Goal: Information Seeking & Learning: Check status

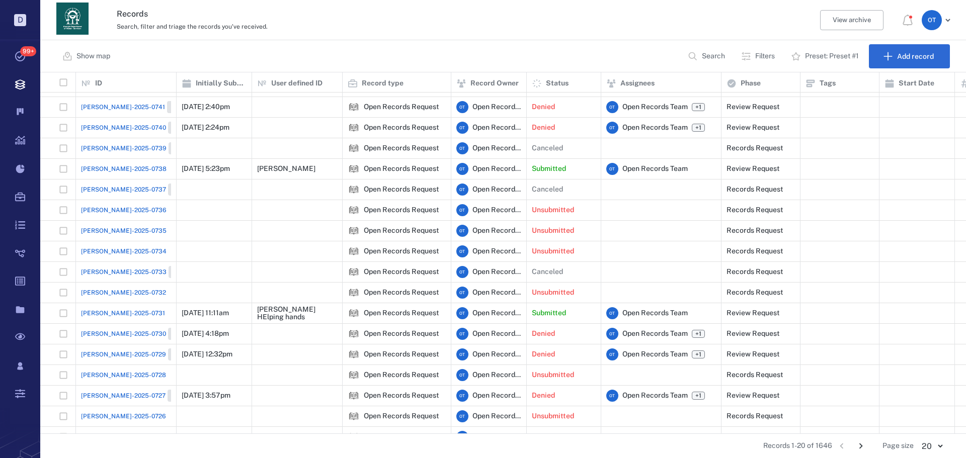
scroll to position [82, 0]
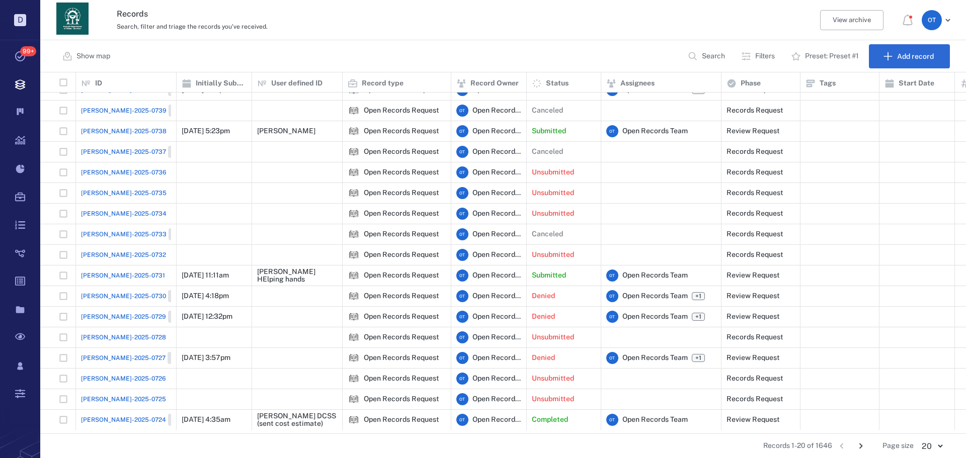
click at [858, 446] on icon "Go to next page" at bounding box center [860, 446] width 11 height 11
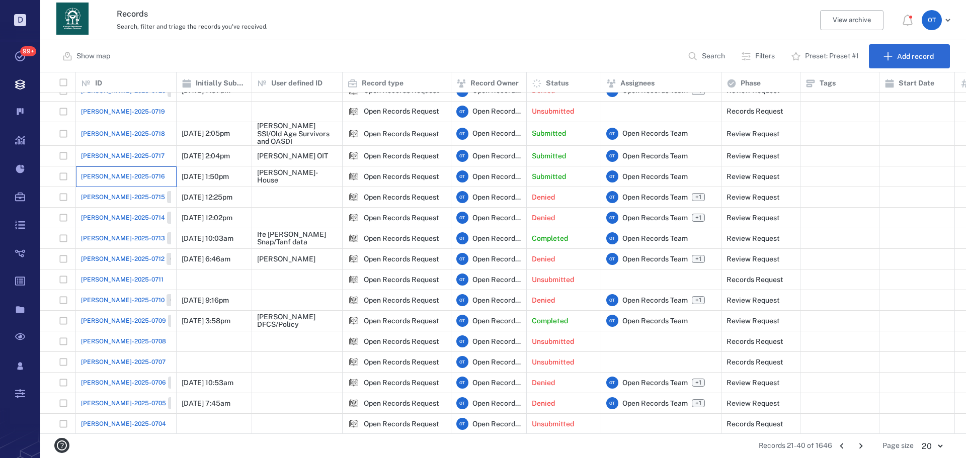
click at [125, 166] on div "[PERSON_NAME]-2025-0716" at bounding box center [126, 176] width 90 height 20
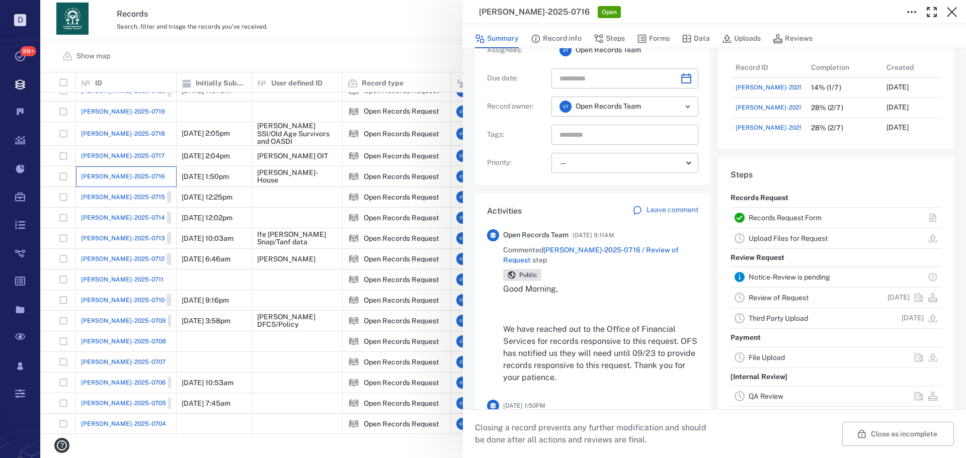
scroll to position [50, 0]
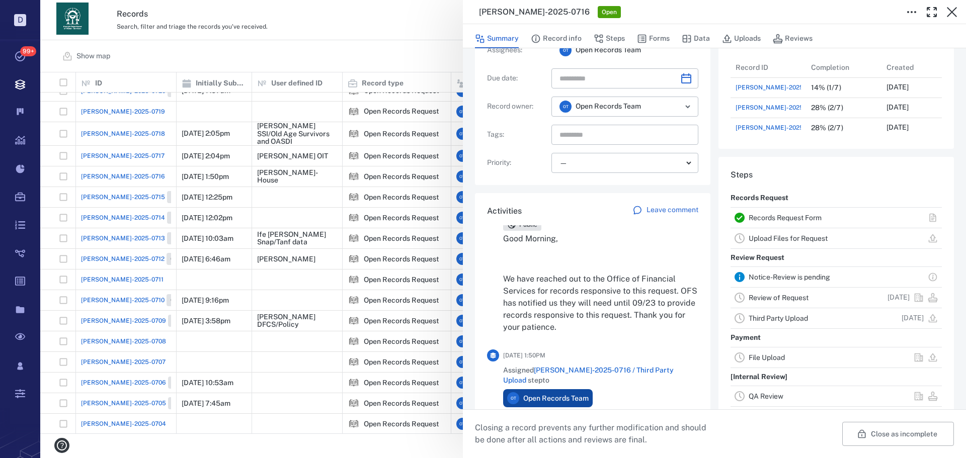
click at [369, 31] on div "[PERSON_NAME]-2025-0716 Open Summary Record info Steps Forms Data Uploads Revie…" at bounding box center [502, 229] width 925 height 458
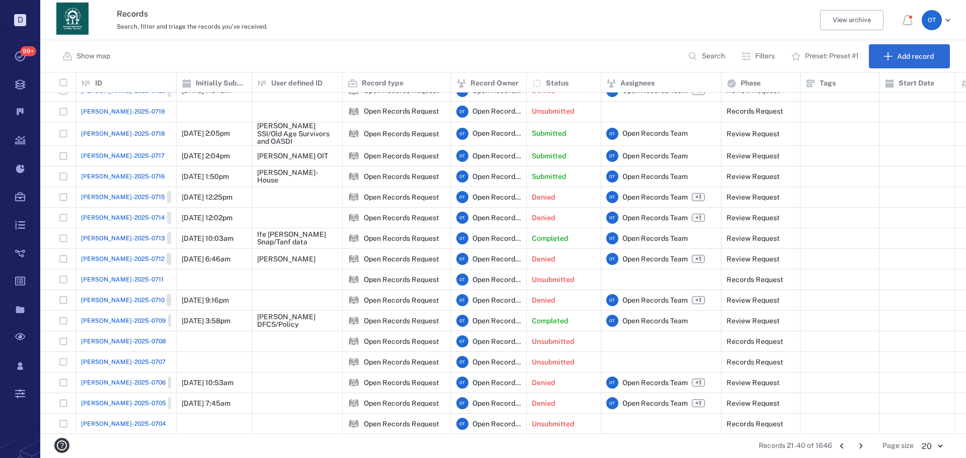
click at [105, 177] on span "[PERSON_NAME]-2025-0716" at bounding box center [123, 176] width 84 height 9
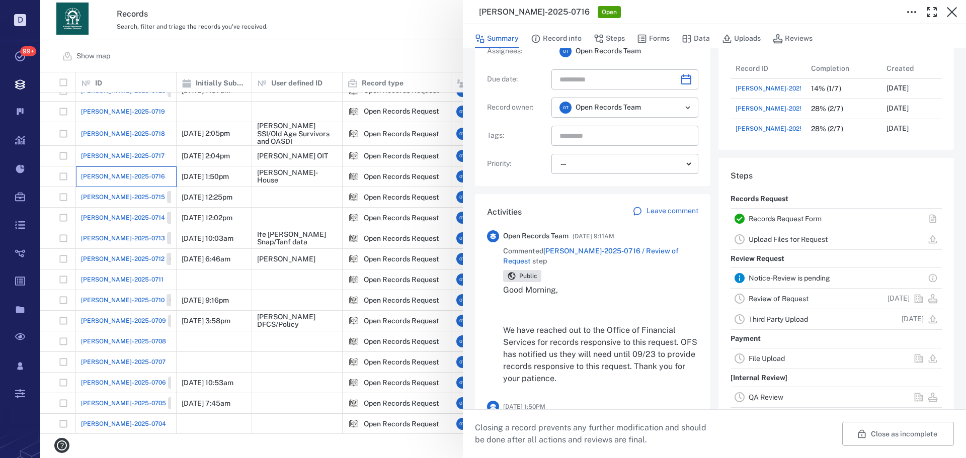
scroll to position [101, 0]
click at [634, 246] on span "[PERSON_NAME]-2025-0716 / Review of Request" at bounding box center [591, 255] width 176 height 18
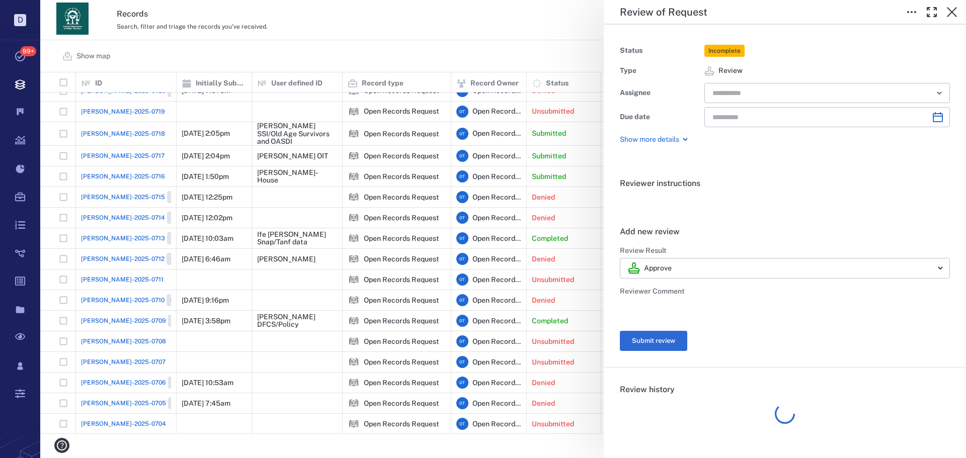
type input "**********"
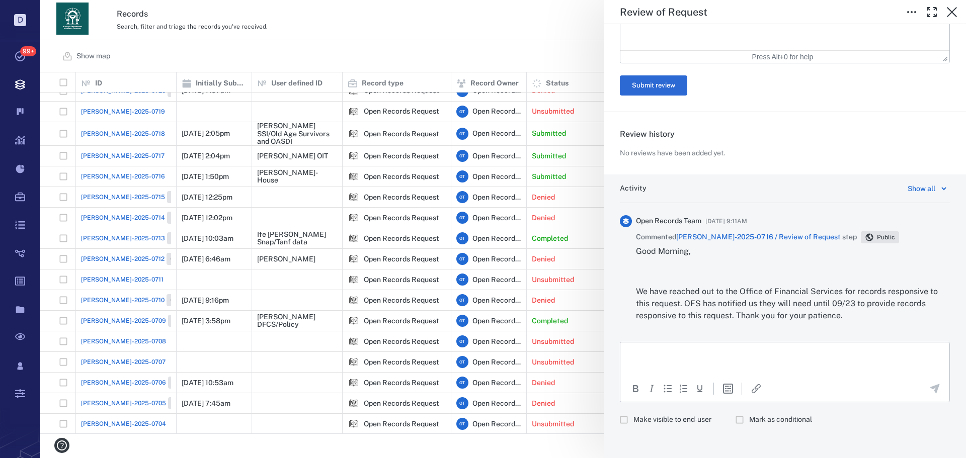
scroll to position [321, 0]
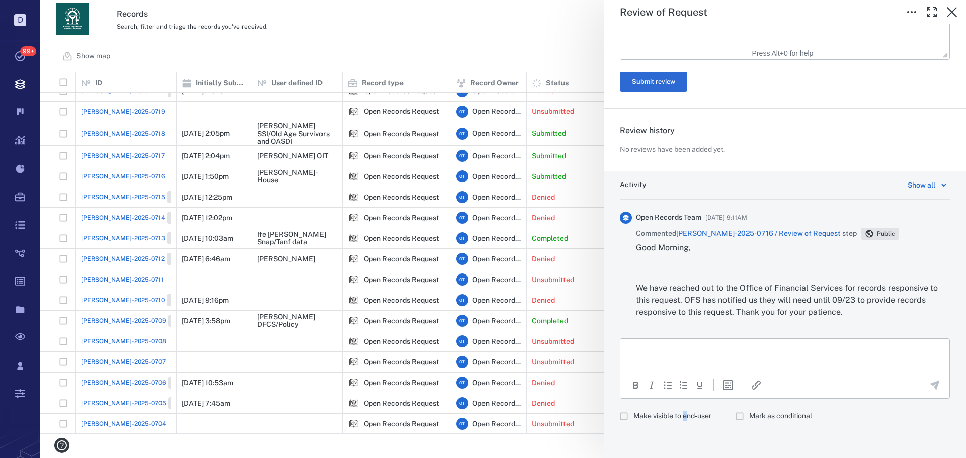
click at [685, 418] on span "Make visible to end-user" at bounding box center [672, 416] width 78 height 10
click at [671, 414] on span "Make visible to end-user" at bounding box center [672, 416] width 78 height 10
click at [688, 361] on html at bounding box center [784, 351] width 329 height 25
click at [723, 336] on div "Activity Show all Open Records Team [DATE] 9:11AM Commented [PERSON_NAME]-2025-…" at bounding box center [785, 314] width 362 height 287
drag, startPoint x: 719, startPoint y: 348, endPoint x: 1342, endPoint y: 677, distance: 704.8
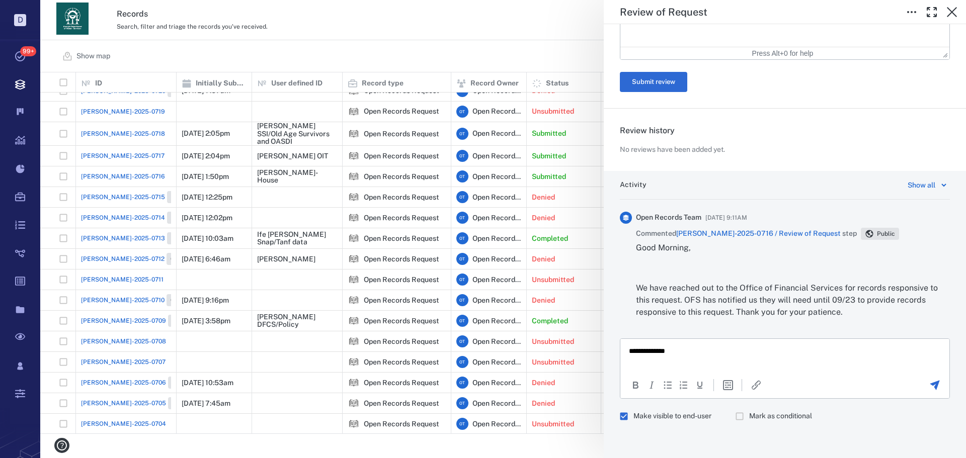
click at [719, 348] on p "**********" at bounding box center [781, 351] width 304 height 9
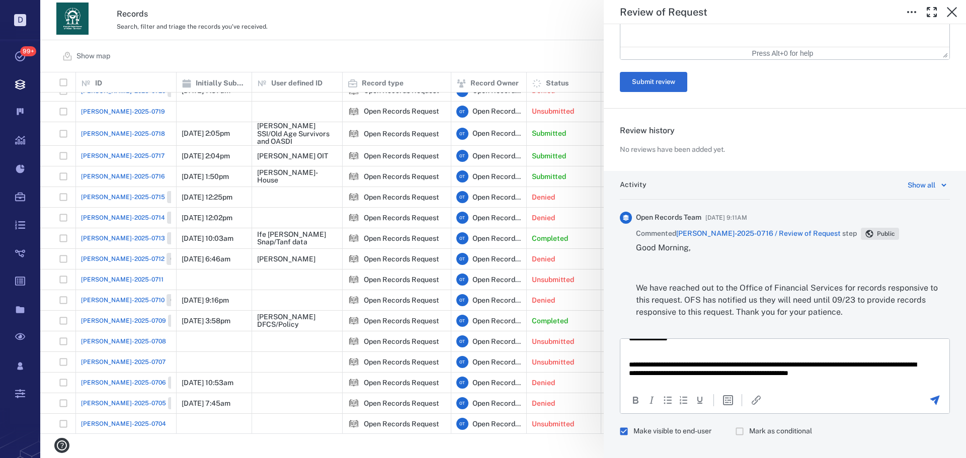
scroll to position [19, 0]
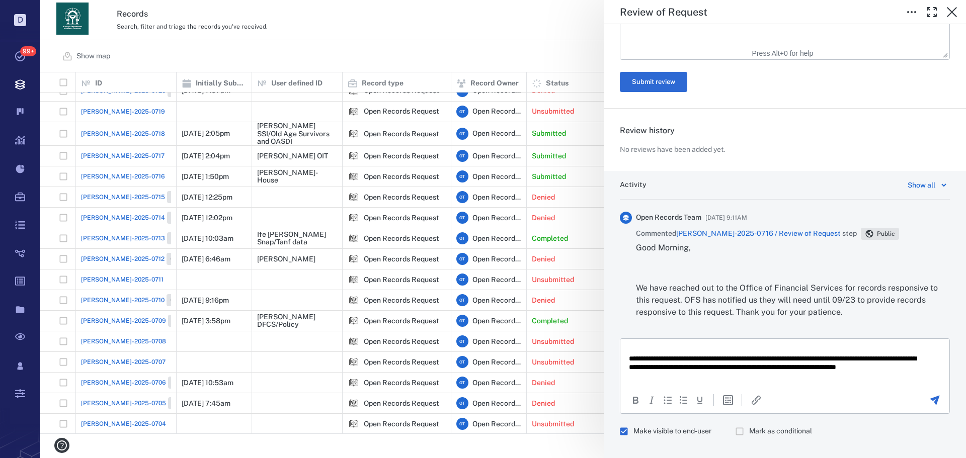
click at [747, 381] on html "**********" at bounding box center [784, 354] width 329 height 68
drag, startPoint x: 744, startPoint y: 377, endPoint x: 718, endPoint y: 372, distance: 26.7
click at [718, 372] on p "**********" at bounding box center [777, 368] width 297 height 27
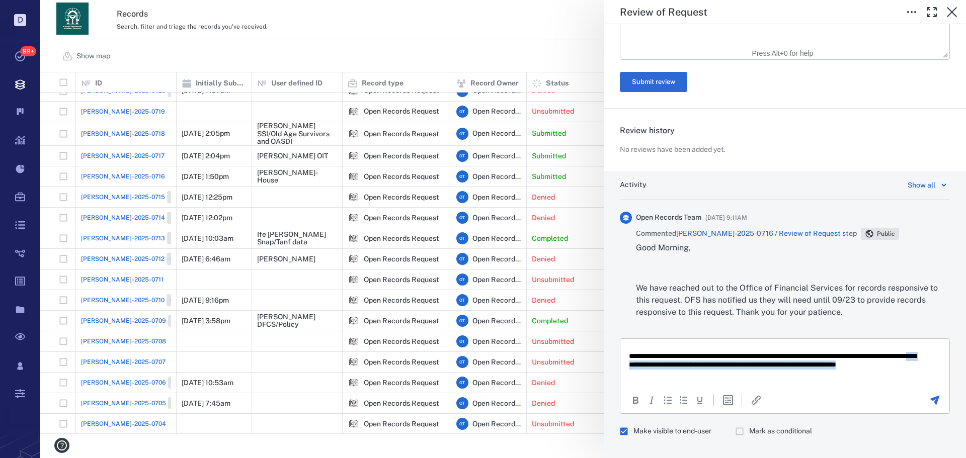
drag, startPoint x: 716, startPoint y: 371, endPoint x: 714, endPoint y: 376, distance: 5.4
click at [714, 376] on p "**********" at bounding box center [777, 365] width 297 height 27
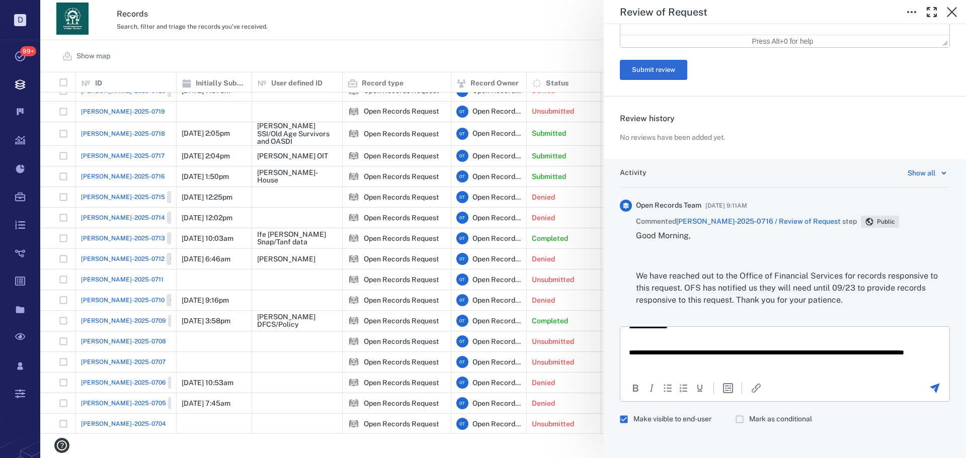
scroll to position [336, 0]
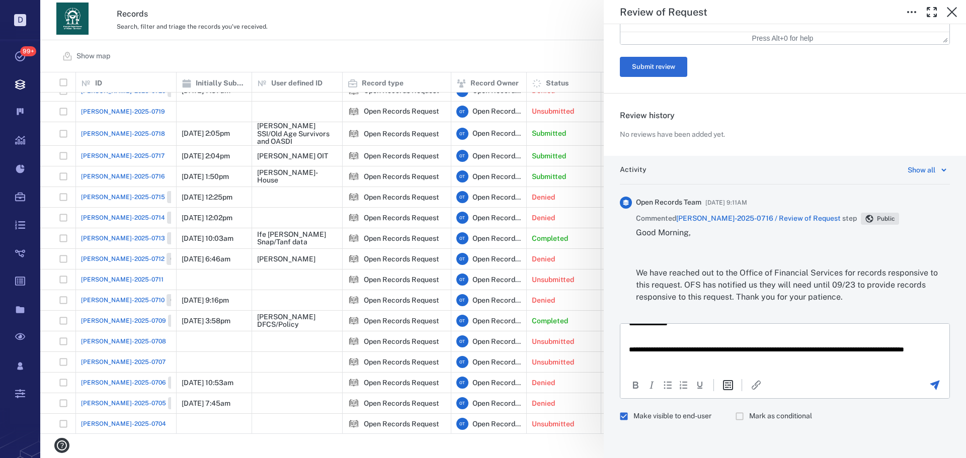
click at [727, 389] on icon "Insert template" at bounding box center [728, 385] width 12 height 12
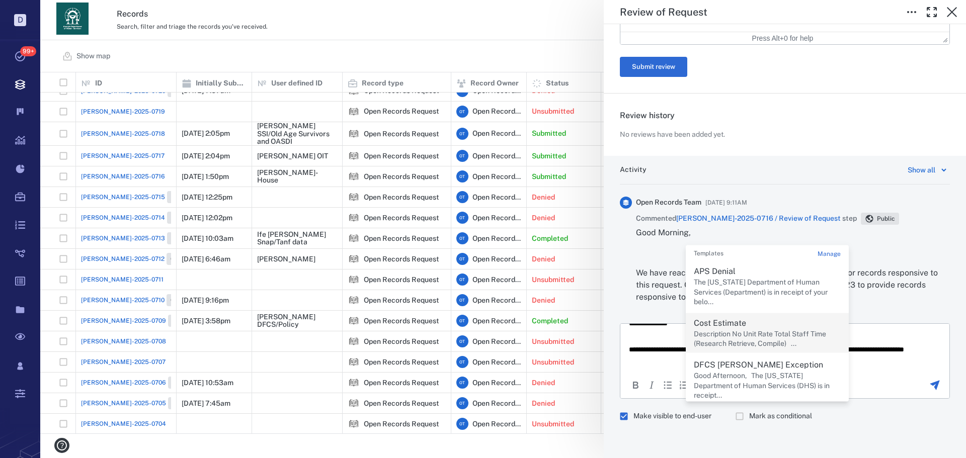
drag, startPoint x: 758, startPoint y: 319, endPoint x: 782, endPoint y: 327, distance: 25.4
click at [758, 319] on p "Cost Estimate" at bounding box center [767, 323] width 147 height 12
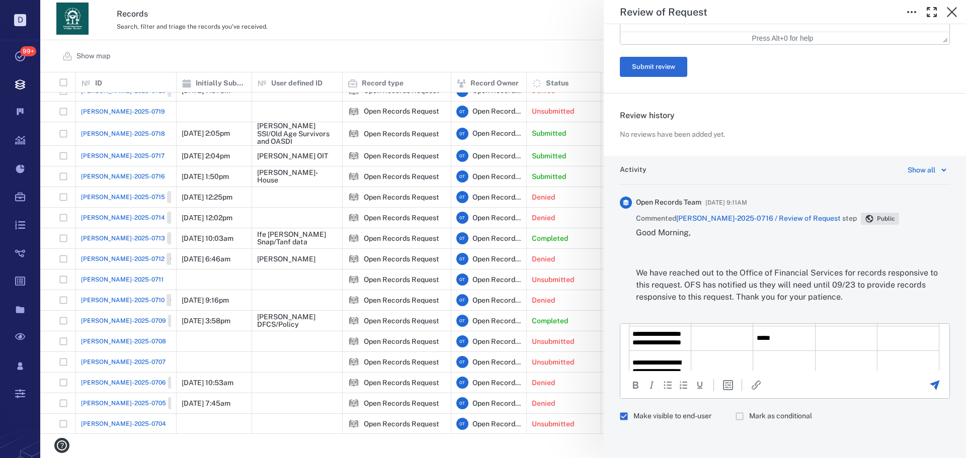
scroll to position [100, 0]
click at [685, 345] on td "**********" at bounding box center [660, 330] width 62 height 42
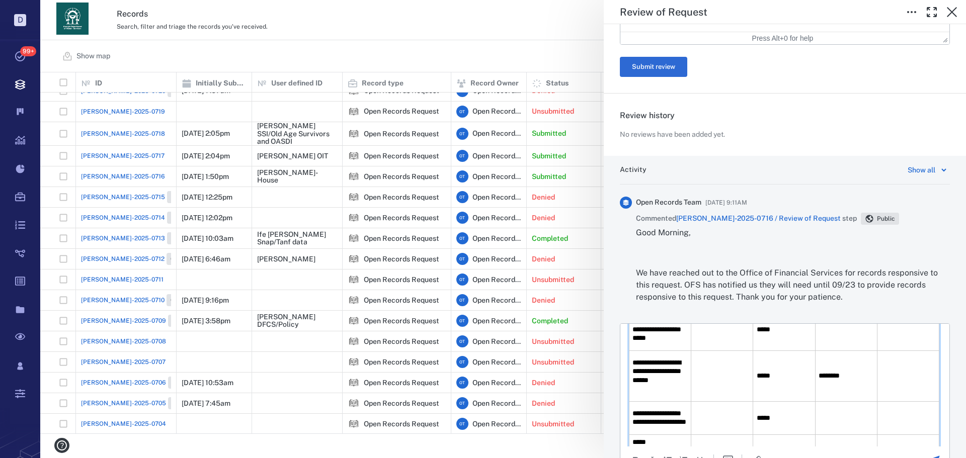
click at [719, 347] on td "Rich Text Area. Press ALT-0 for help." at bounding box center [722, 330] width 62 height 42
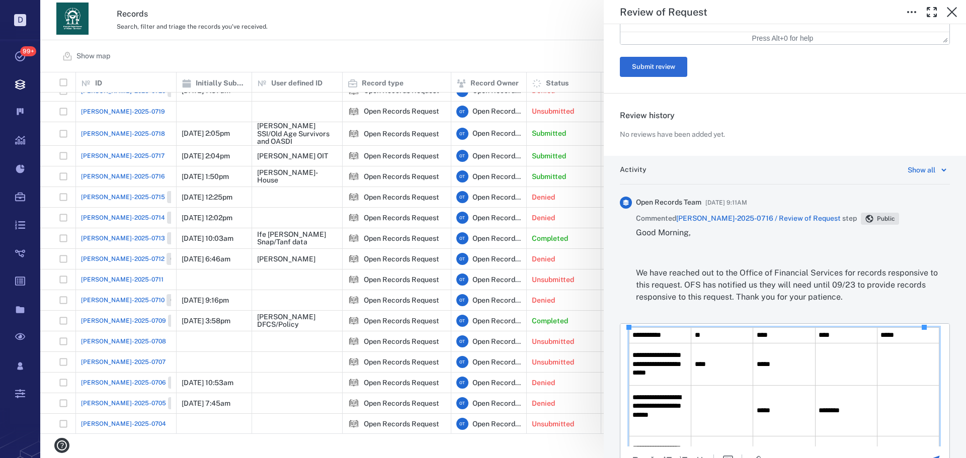
scroll to position [50, 0]
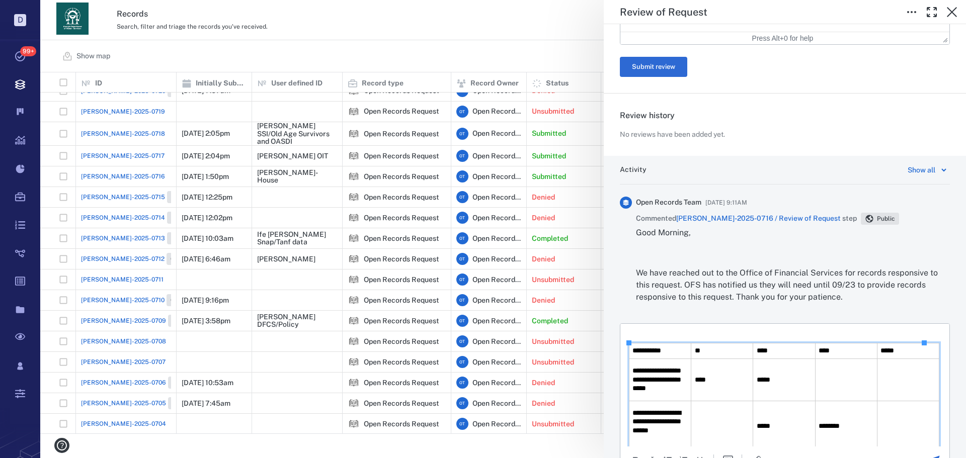
click at [829, 385] on td "Rich Text Area. Press ALT-0 for help." at bounding box center [846, 380] width 62 height 42
click at [892, 385] on td "Rich Text Area. Press ALT-0 for help." at bounding box center [908, 380] width 62 height 42
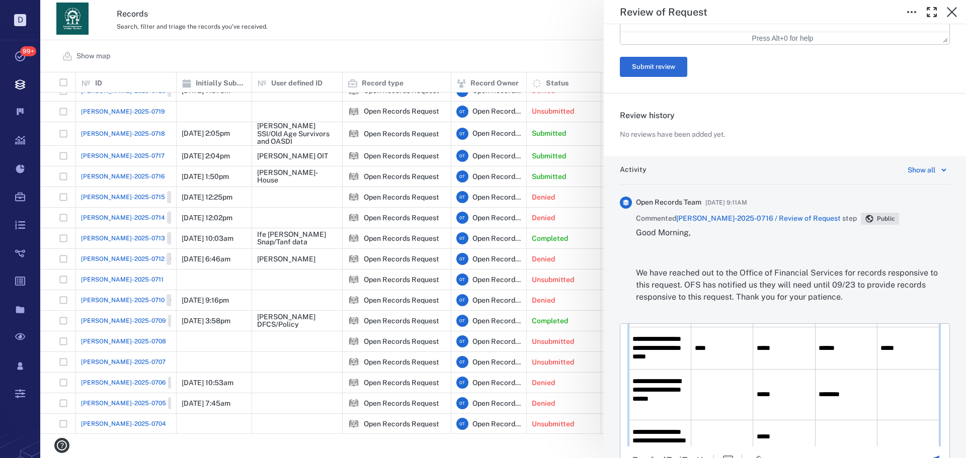
scroll to position [85, 0]
click at [716, 390] on td "Rich Text Area. Press ALT-0 for help." at bounding box center [722, 391] width 62 height 51
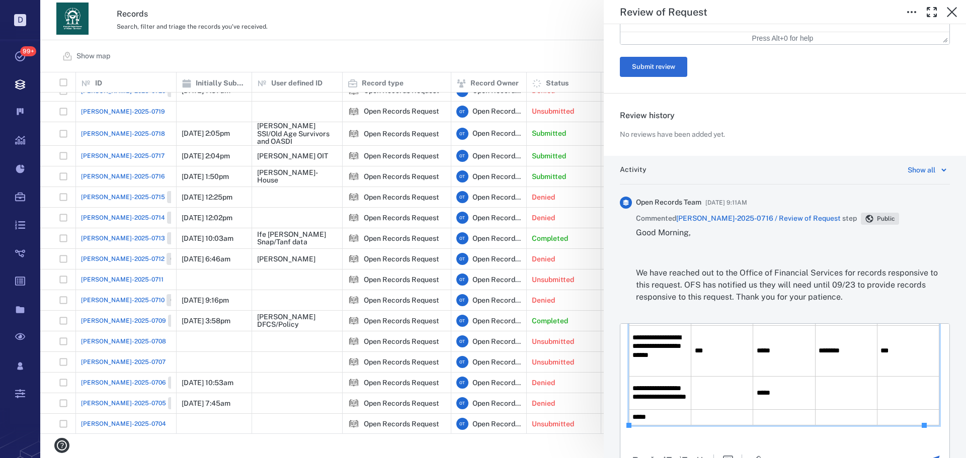
click at [716, 382] on td "Rich Text Area. Press ALT-0 for help." at bounding box center [722, 392] width 62 height 33
click at [846, 414] on td "Rich Text Area. Press ALT-0 for help." at bounding box center [846, 417] width 62 height 16
click at [844, 407] on td "Rich Text Area. Press ALT-0 for help." at bounding box center [846, 392] width 62 height 33
click at [880, 413] on td "Rich Text Area. Press ALT-0 for help." at bounding box center [908, 417] width 62 height 16
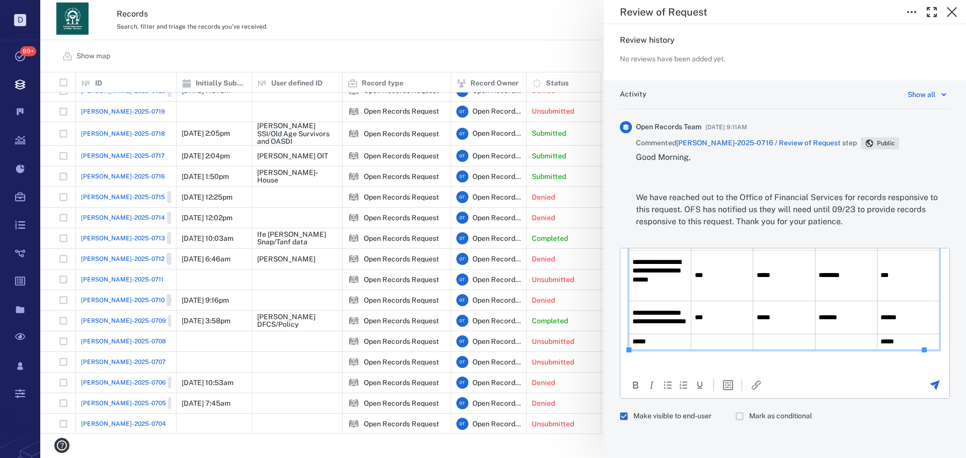
drag, startPoint x: 1299, startPoint y: 621, endPoint x: 673, endPoint y: 365, distance: 676.0
click at [676, 368] on html "**********" at bounding box center [784, 247] width 329 height 248
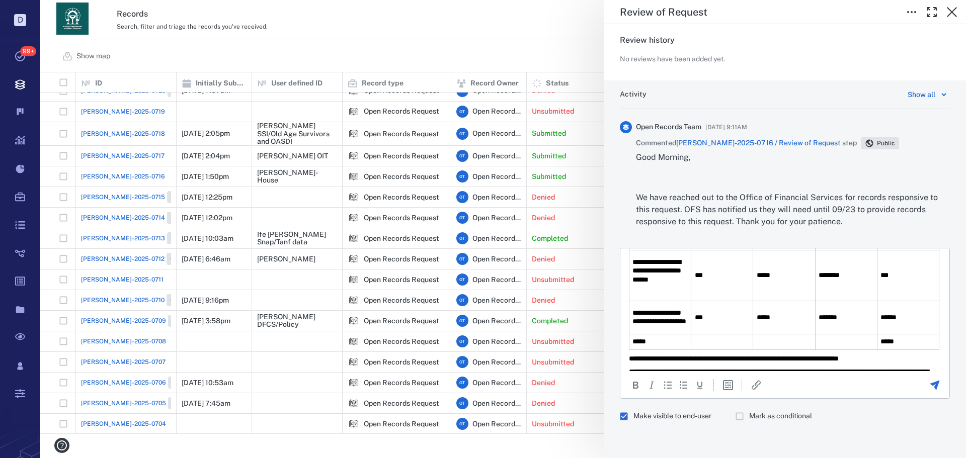
scroll to position [156, 0]
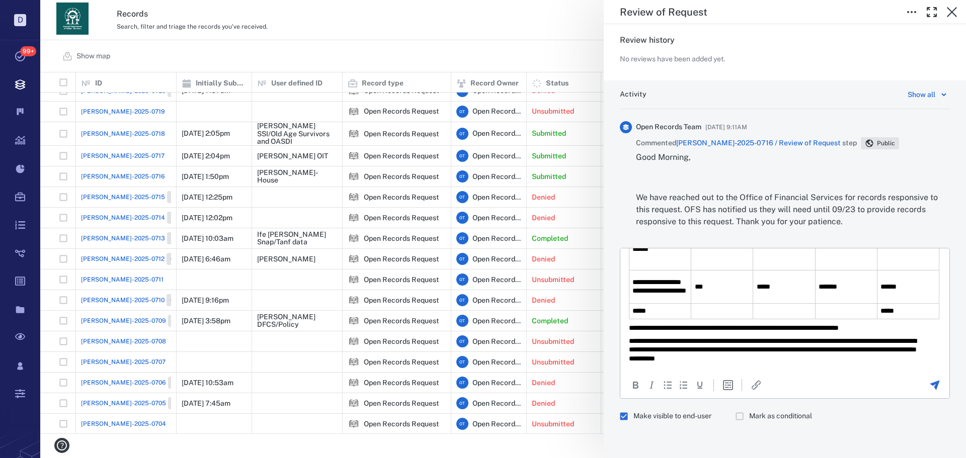
click at [755, 327] on p "**********" at bounding box center [777, 328] width 297 height 9
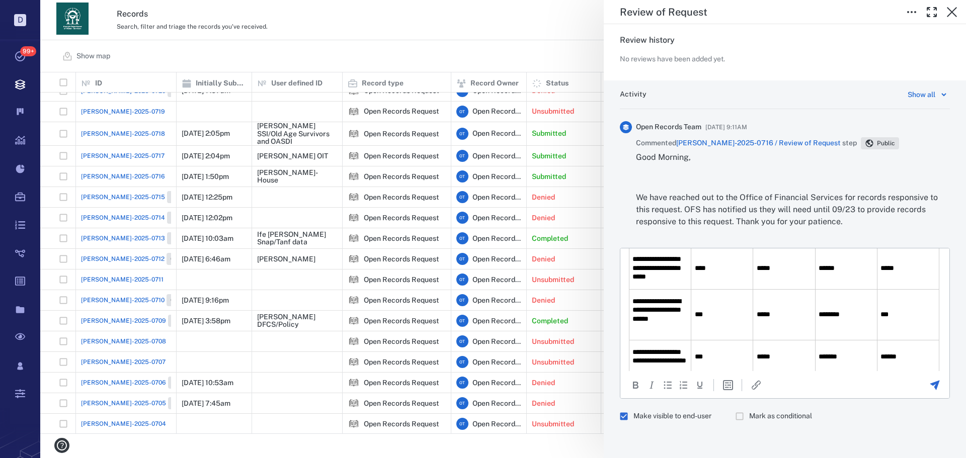
scroll to position [0, 0]
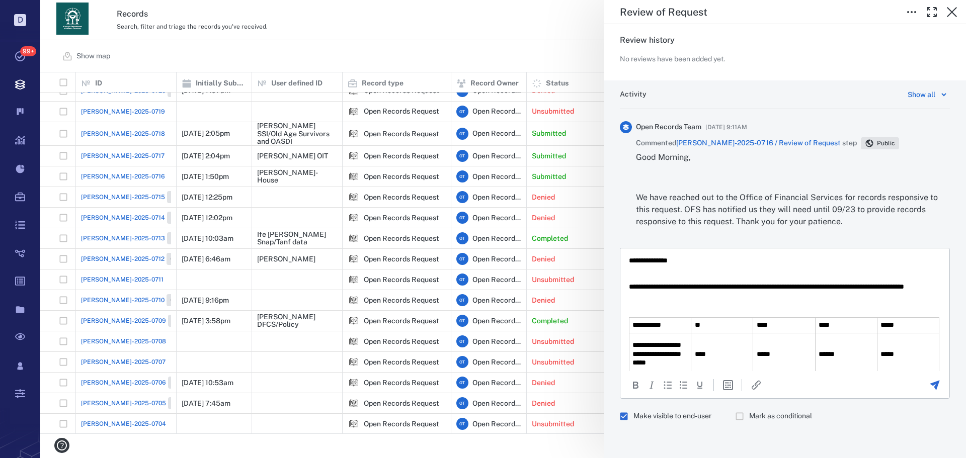
drag, startPoint x: 722, startPoint y: 285, endPoint x: 717, endPoint y: 297, distance: 13.1
click at [722, 286] on p "**********" at bounding box center [777, 292] width 297 height 18
drag, startPoint x: 667, startPoint y: 290, endPoint x: 1239, endPoint y: 525, distance: 618.2
click at [620, 278] on html "**********" at bounding box center [784, 387] width 329 height 279
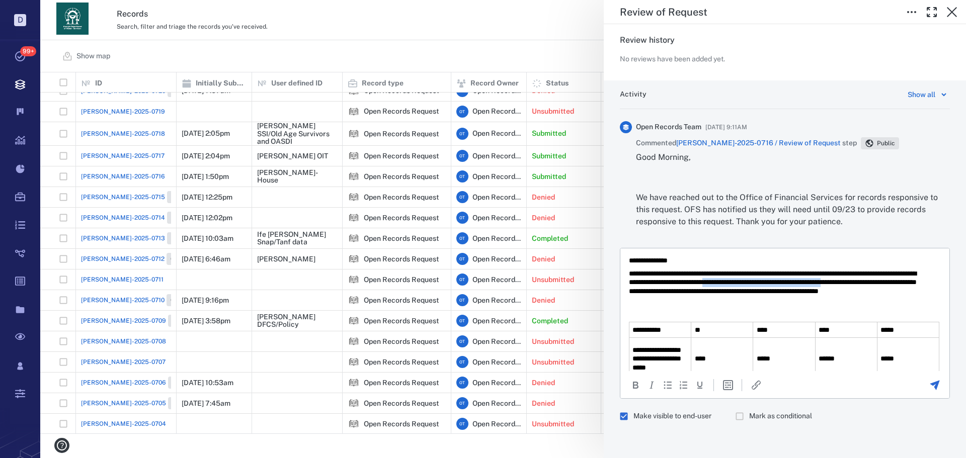
drag, startPoint x: 684, startPoint y: 291, endPoint x: 810, endPoint y: 284, distance: 125.5
click at [810, 284] on p "**********" at bounding box center [777, 287] width 297 height 35
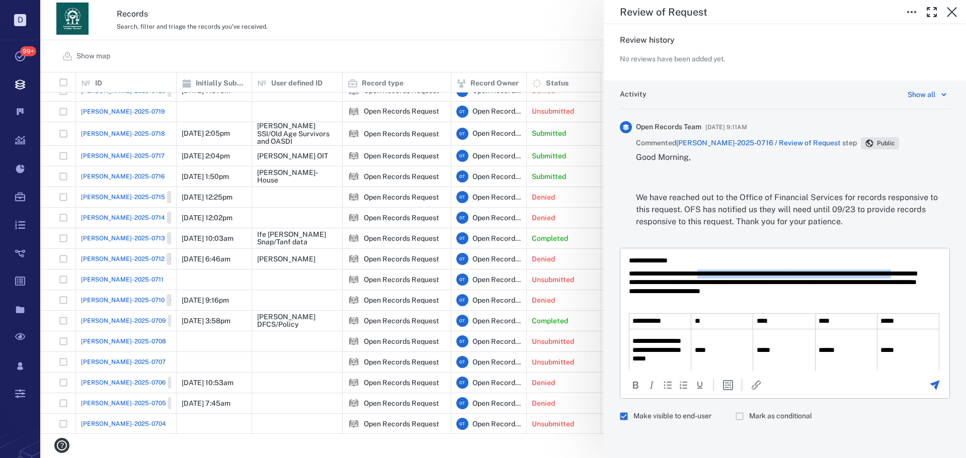
drag, startPoint x: 686, startPoint y: 280, endPoint x: 718, endPoint y: 272, distance: 32.8
click at [718, 272] on p "**********" at bounding box center [777, 283] width 297 height 27
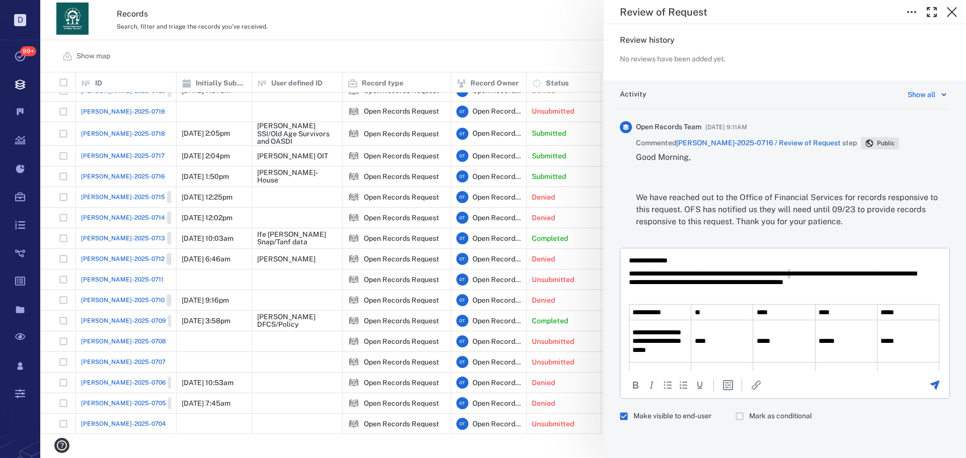
click at [829, 276] on p "**********" at bounding box center [777, 279] width 297 height 18
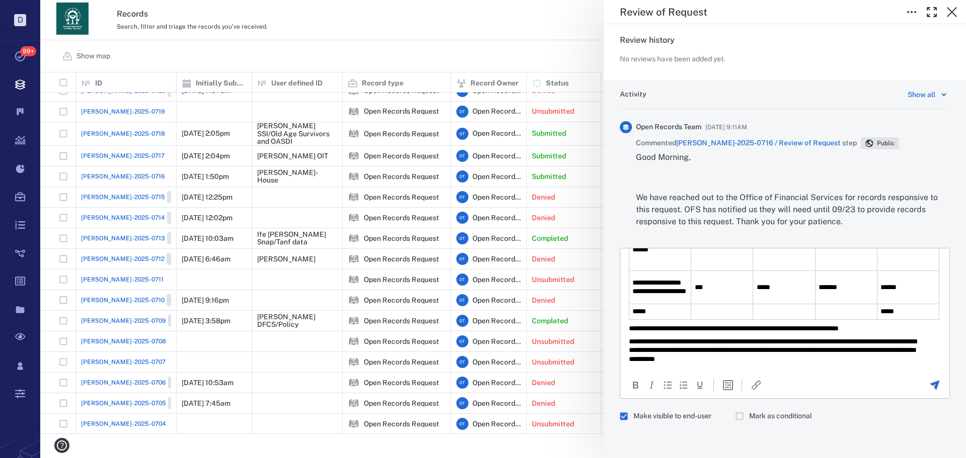
scroll to position [143, 0]
click at [928, 386] on icon "Send the comment" at bounding box center [934, 385] width 12 height 12
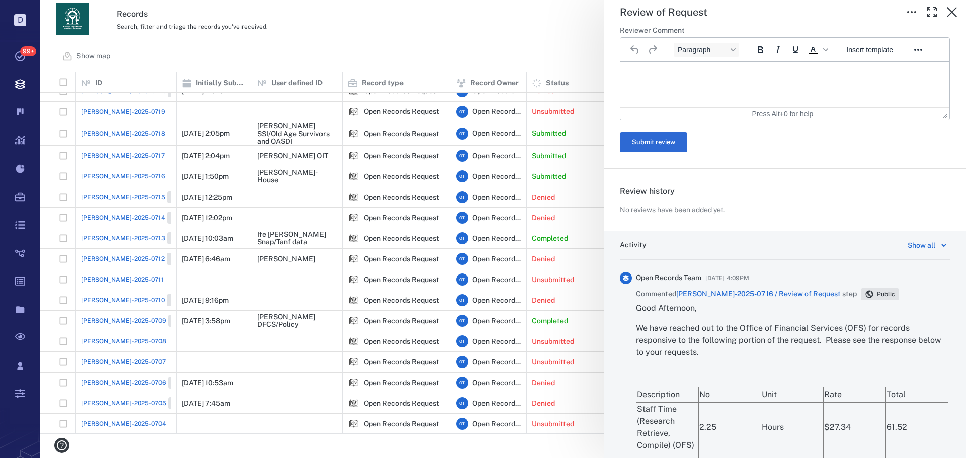
scroll to position [0, 0]
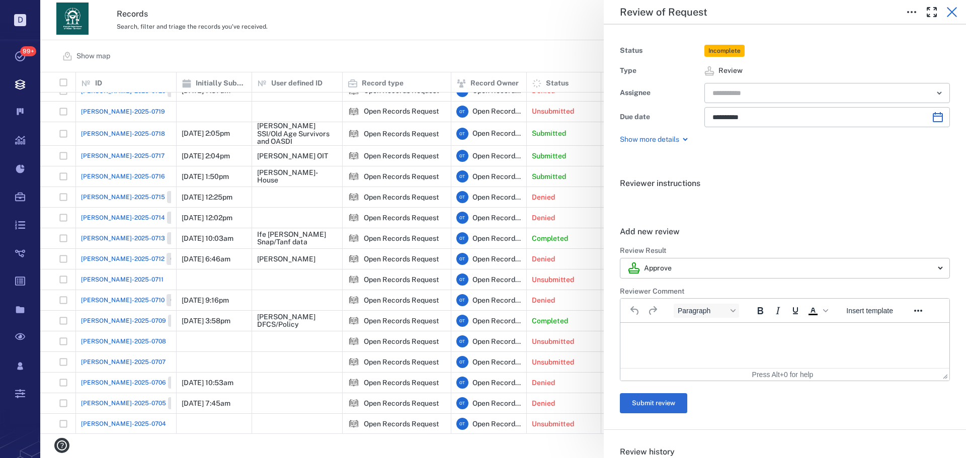
click at [949, 12] on icon "button" at bounding box center [951, 12] width 12 height 12
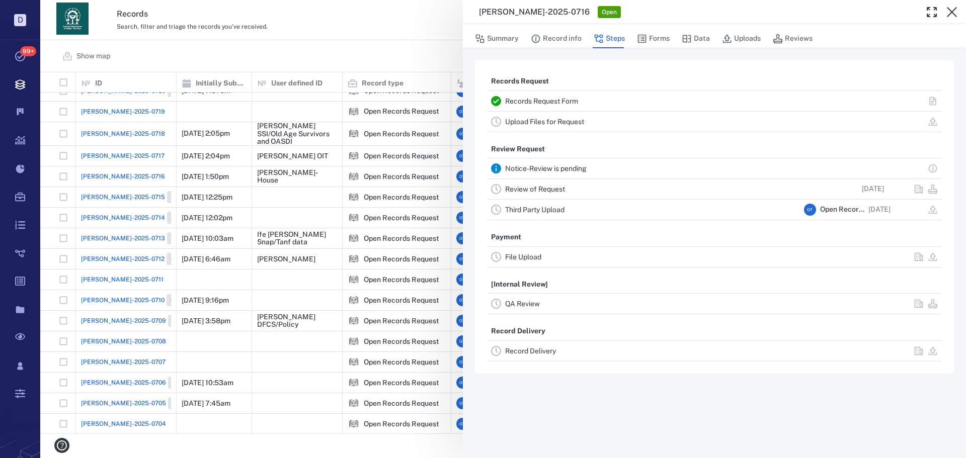
click at [610, 35] on button "Steps" at bounding box center [608, 38] width 31 height 19
click at [648, 35] on button "Forms" at bounding box center [653, 38] width 33 height 19
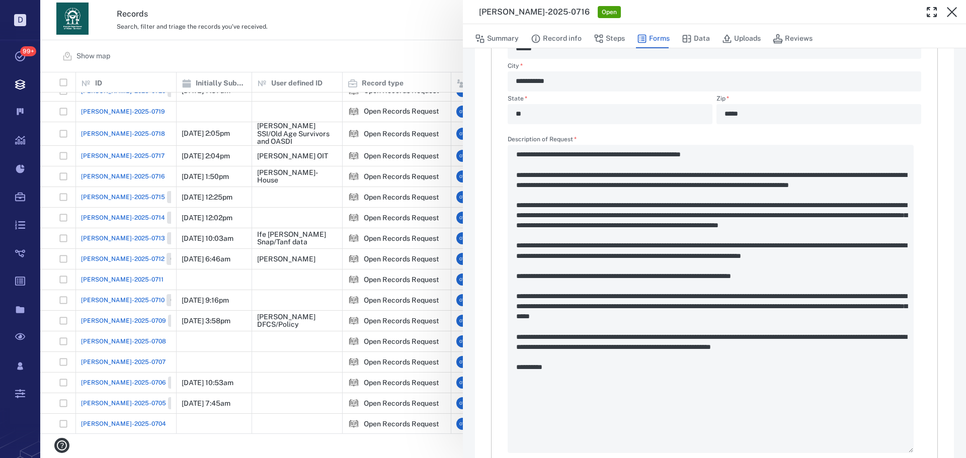
scroll to position [372, 0]
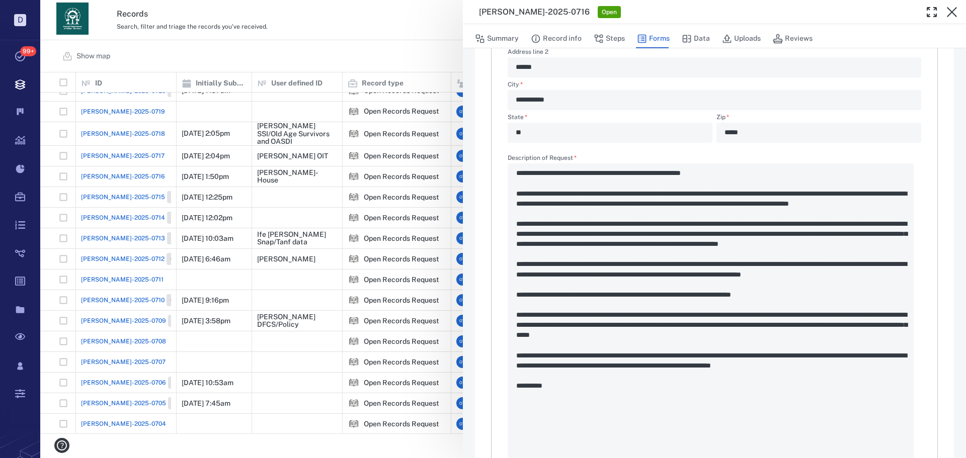
click at [335, 44] on div "**********" at bounding box center [502, 229] width 925 height 458
click at [337, 45] on div "Show map Search Filters Preset: Preset #1 Add record" at bounding box center [502, 56] width 925 height 32
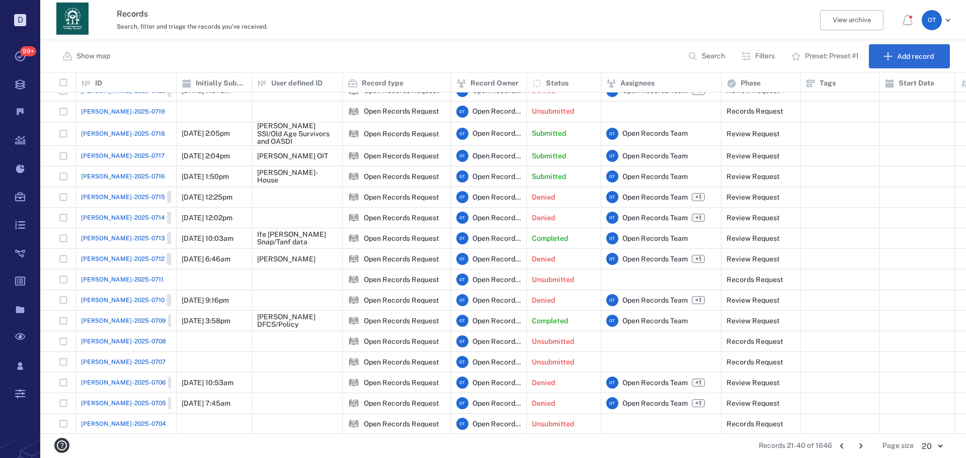
click at [338, 47] on div "Show map Search Filters Preset: Preset #1 Add record" at bounding box center [502, 56] width 925 height 32
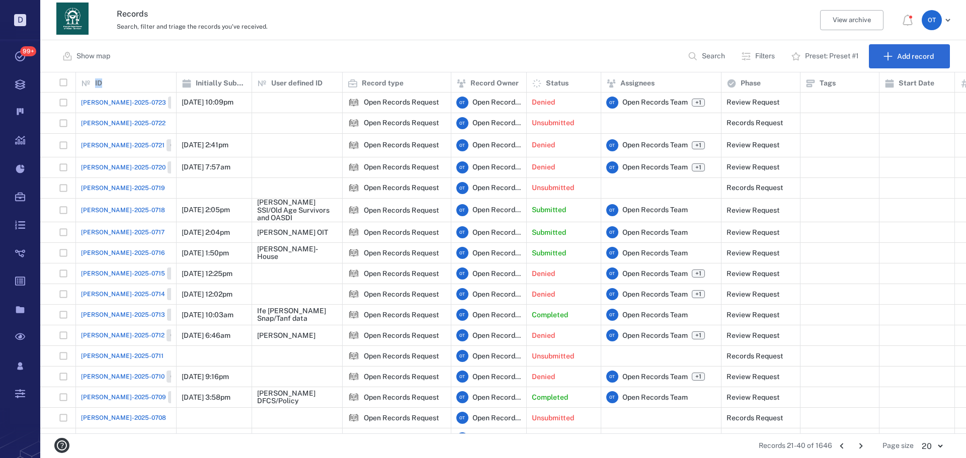
click at [105, 228] on span "[PERSON_NAME]-2025-0717" at bounding box center [122, 232] width 83 height 9
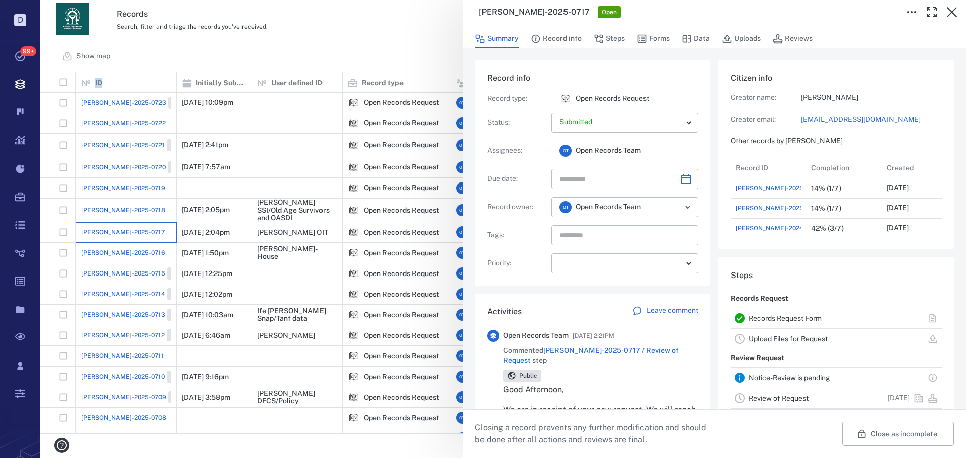
scroll to position [141, 192]
click at [626, 348] on span "[PERSON_NAME]-2025-0717 / Review of Request" at bounding box center [591, 356] width 176 height 18
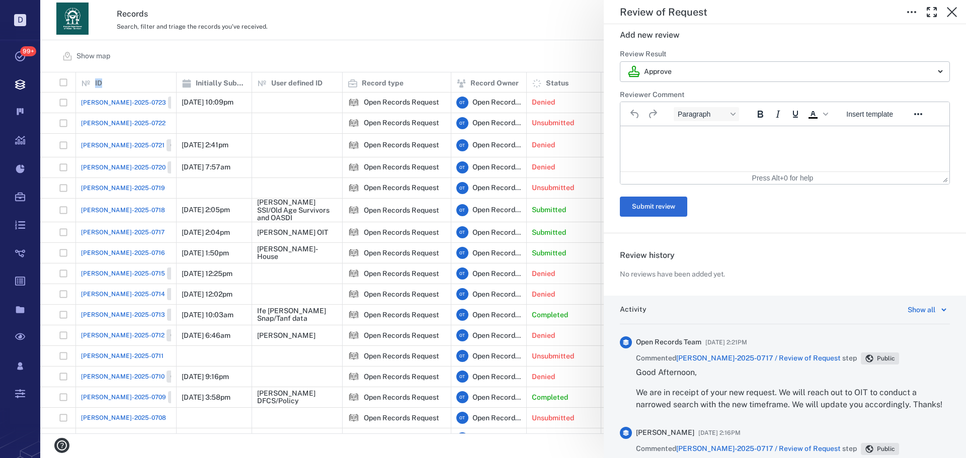
scroll to position [201, 0]
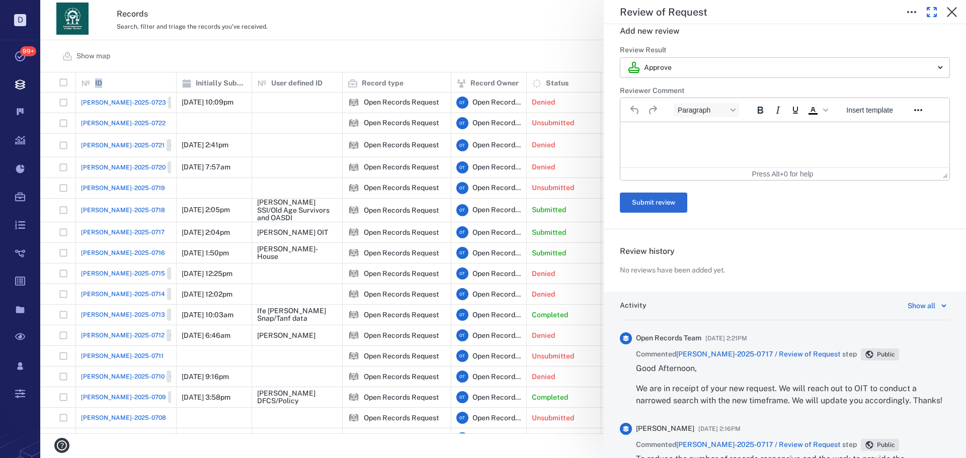
click at [936, 15] on icon "button" at bounding box center [931, 12] width 9 height 9
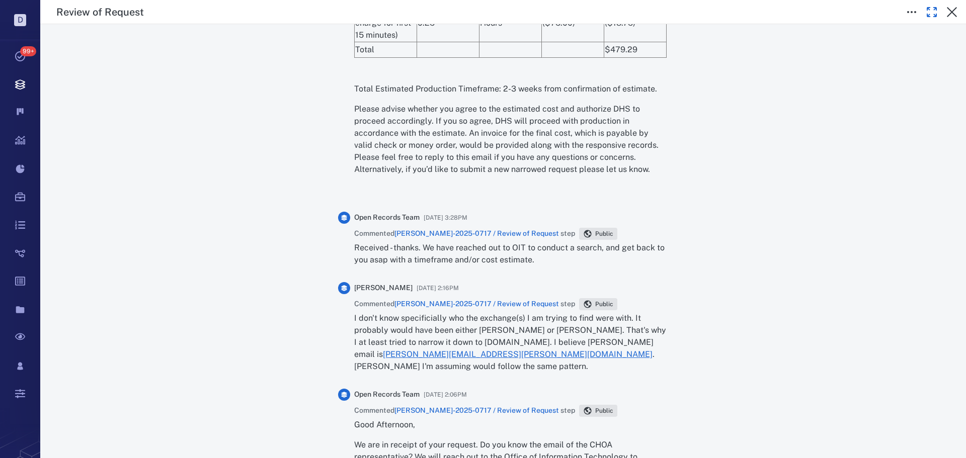
scroll to position [1428, 0]
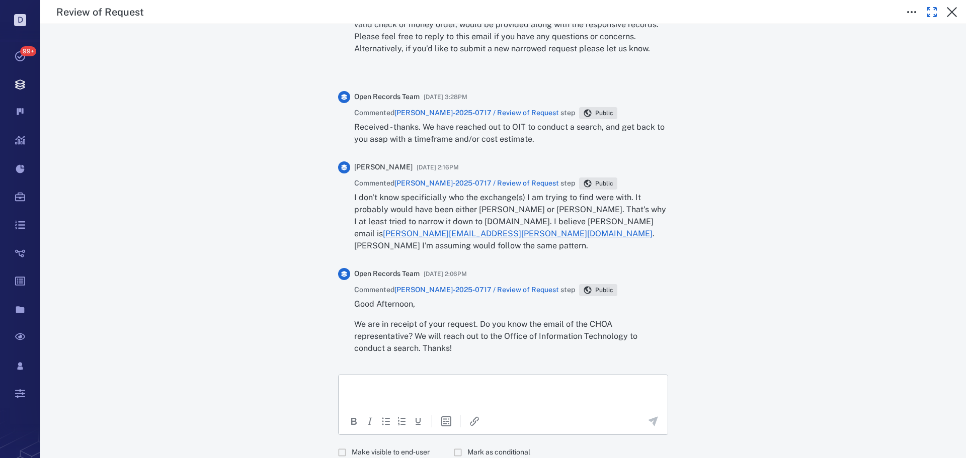
click at [380, 448] on span "Make visible to end-user" at bounding box center [391, 453] width 78 height 10
click at [405, 387] on p "Rich Text Area. Press ALT-0 for help." at bounding box center [503, 387] width 312 height 9
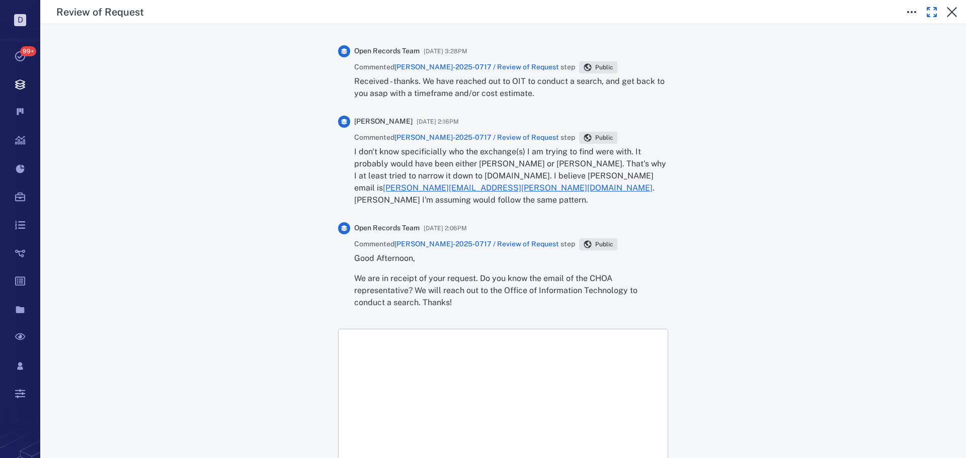
scroll to position [1518, 0]
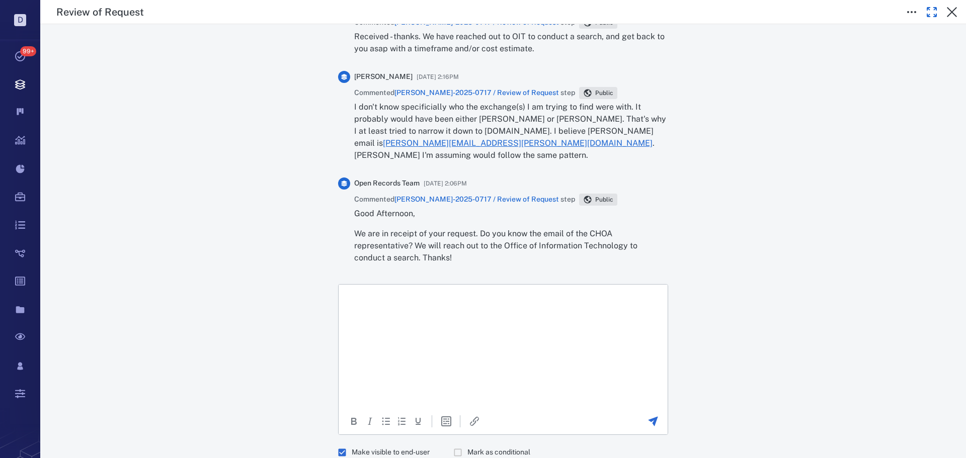
click at [489, 228] on p "We are in receipt of your request. Do you know the email of the CHOA representa…" at bounding box center [511, 246] width 314 height 36
drag, startPoint x: 462, startPoint y: 302, endPoint x: 804, endPoint y: 531, distance: 411.5
click at [462, 302] on p "Rich Text Area. Press ALT-0 for help." at bounding box center [503, 304] width 312 height 9
drag, startPoint x: 420, startPoint y: 347, endPoint x: 428, endPoint y: 374, distance: 27.8
click at [420, 347] on body "Rich Text Area. Press ALT-0 for help." at bounding box center [503, 323] width 313 height 152
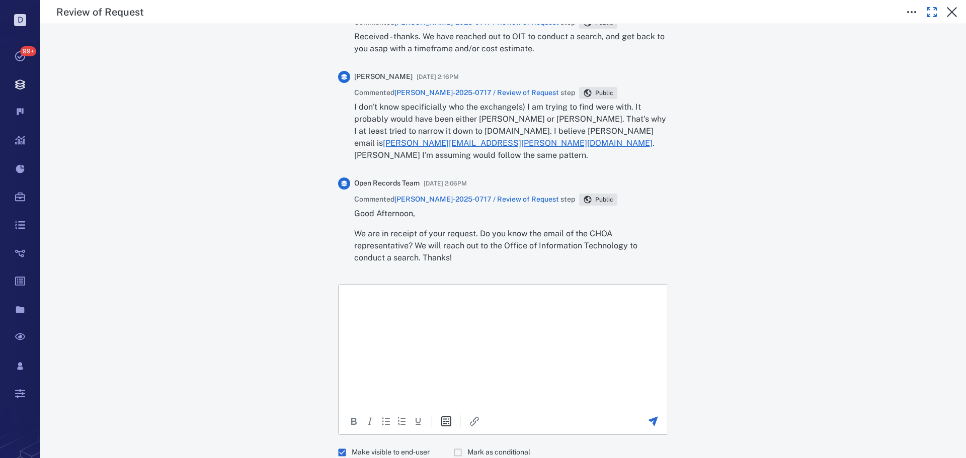
click at [444, 415] on icon "Insert template" at bounding box center [446, 421] width 12 height 12
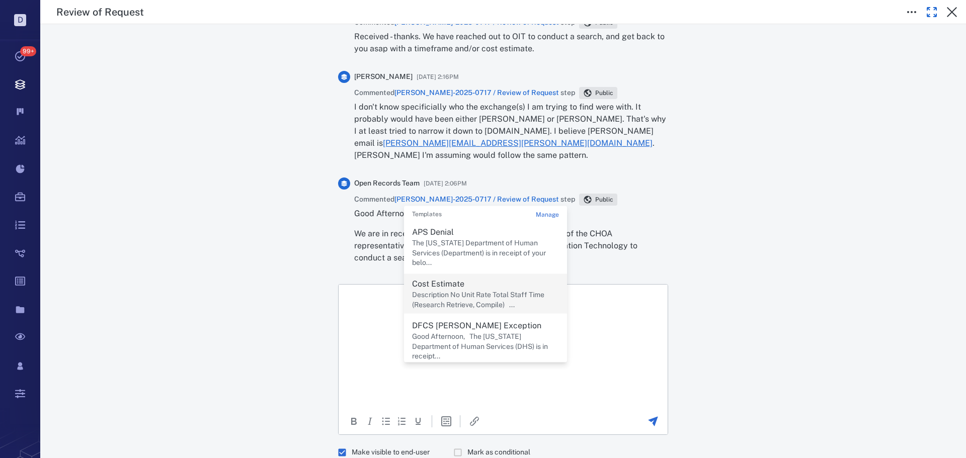
click at [467, 290] on p "Description No Unit Rate Total Staff Time (Research Retrieve, Compile) ..." at bounding box center [485, 300] width 147 height 20
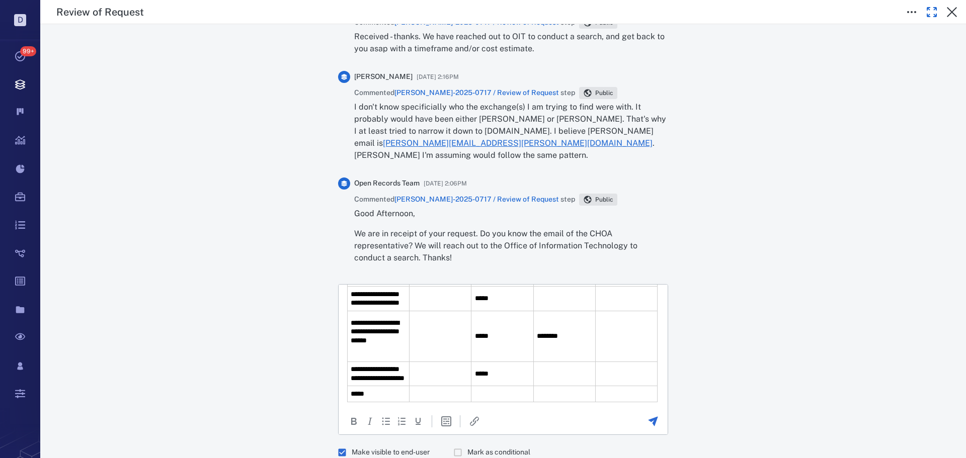
scroll to position [138, 0]
click at [449, 313] on td "Rich Text Area. Press ALT-0 for help." at bounding box center [440, 300] width 62 height 25
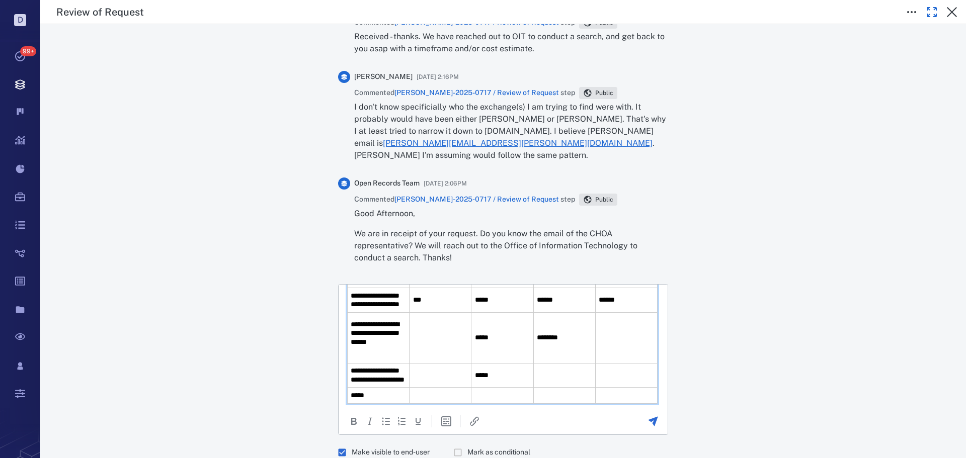
click at [457, 354] on td "Rich Text Area. Press ALT-0 for help." at bounding box center [440, 338] width 62 height 51
click at [597, 360] on td "Rich Text Area. Press ALT-0 for help." at bounding box center [626, 338] width 62 height 51
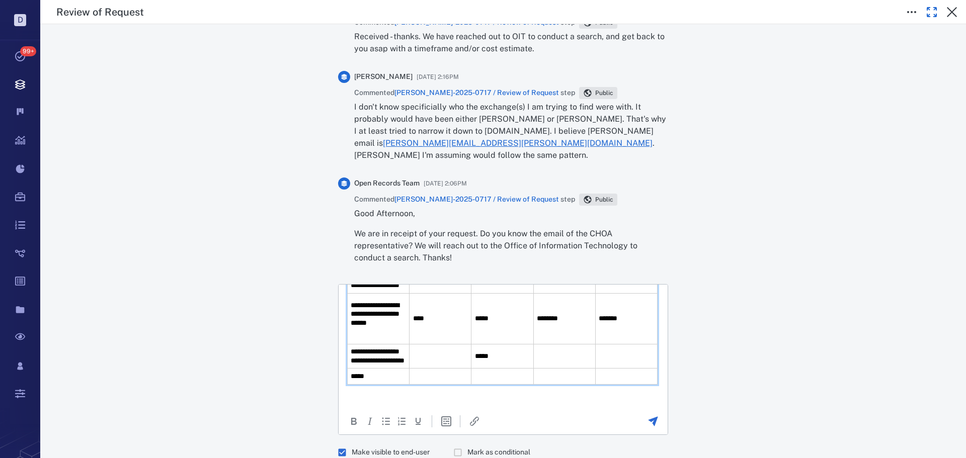
scroll to position [157, 0]
click at [452, 368] on td "Rich Text Area. Press ALT-0 for help." at bounding box center [440, 355] width 62 height 25
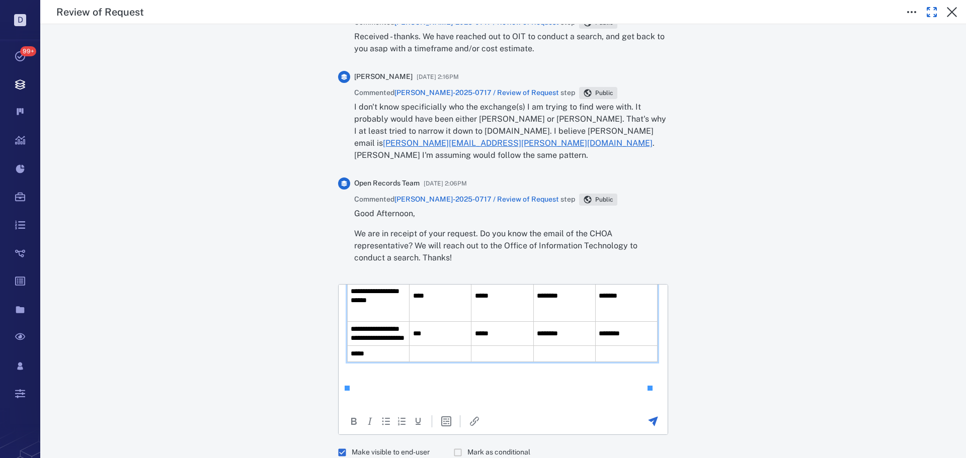
scroll to position [180, 0]
click at [604, 361] on td "Rich Text Area. Press ALT-0 for help." at bounding box center [626, 354] width 62 height 16
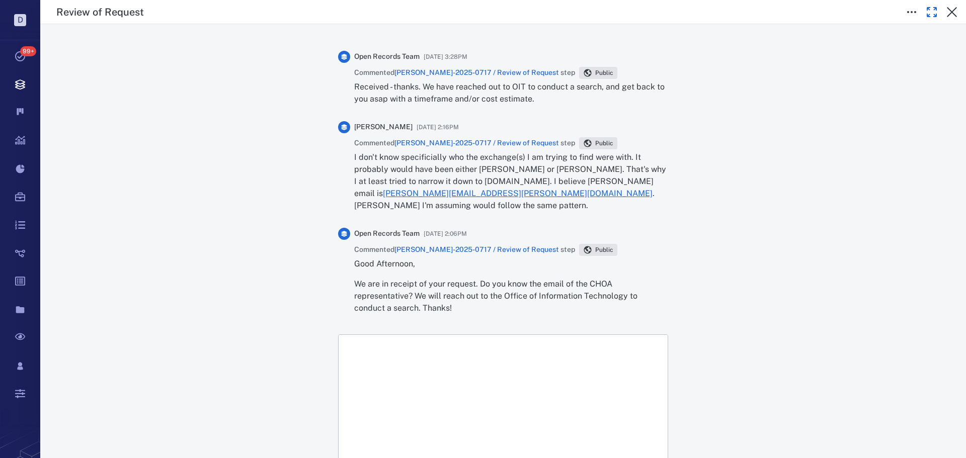
scroll to position [1367, 0]
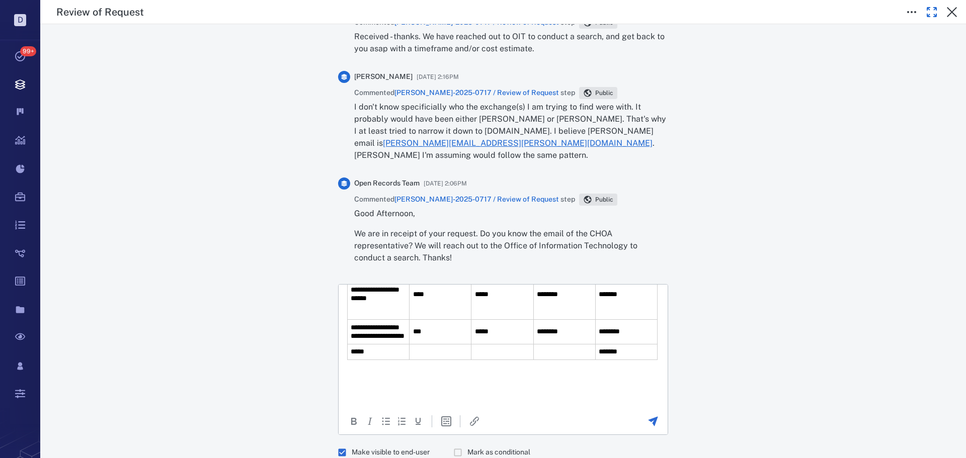
scroll to position [426, 0]
click at [481, 389] on body "**********" at bounding box center [503, 146] width 313 height 506
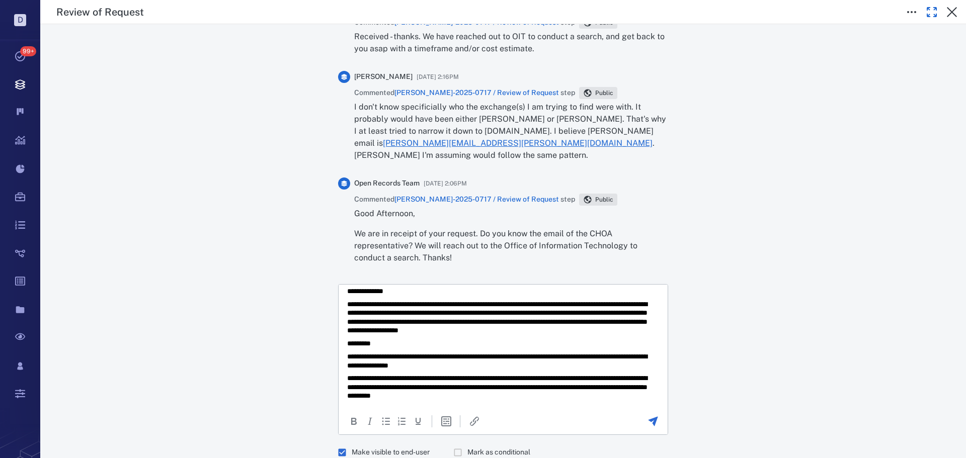
scroll to position [50, 0]
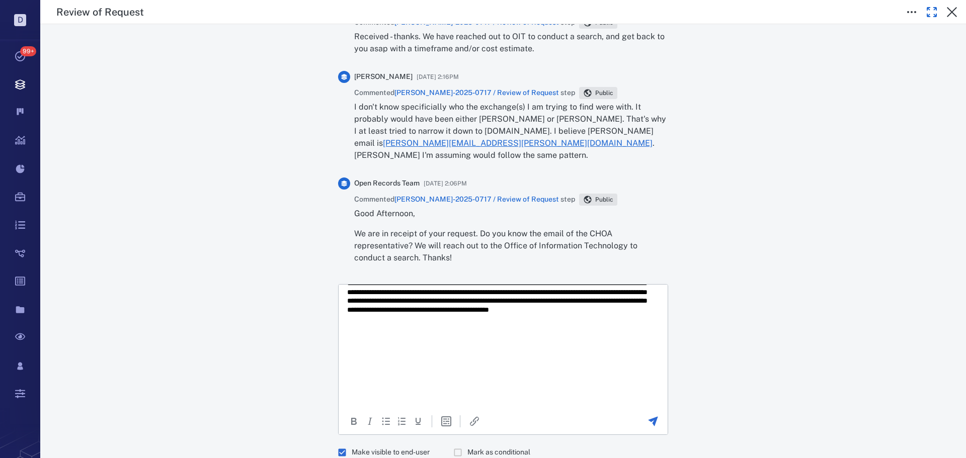
click at [364, 400] on body "**********" at bounding box center [503, 360] width 313 height 537
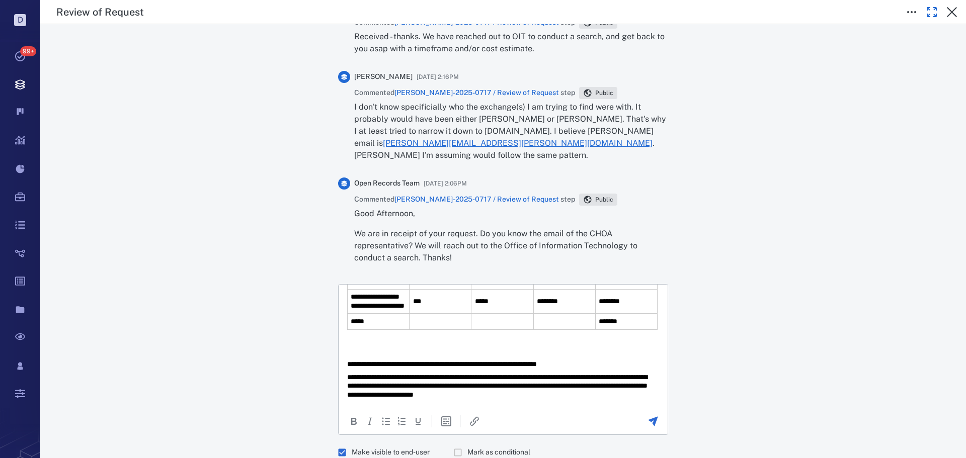
scroll to position [405, 0]
click at [643, 415] on div at bounding box center [653, 421] width 28 height 12
click at [647, 415] on icon "Send the comment" at bounding box center [653, 421] width 12 height 12
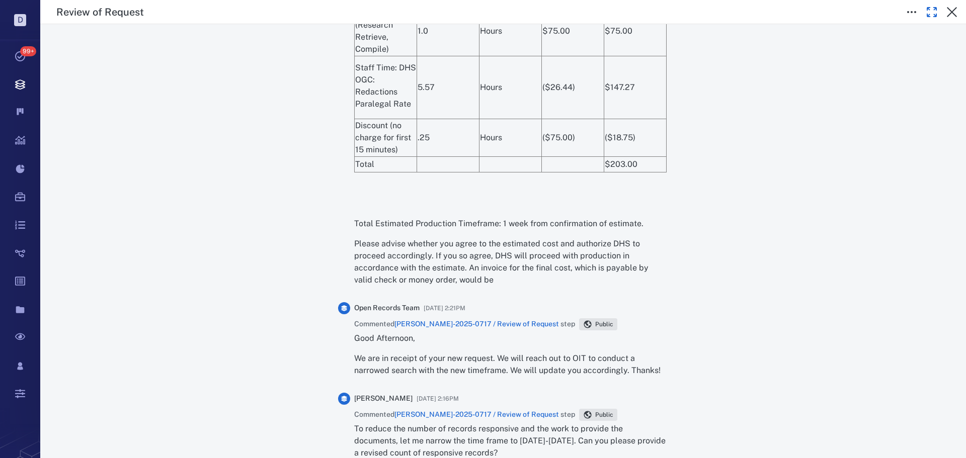
scroll to position [925, 0]
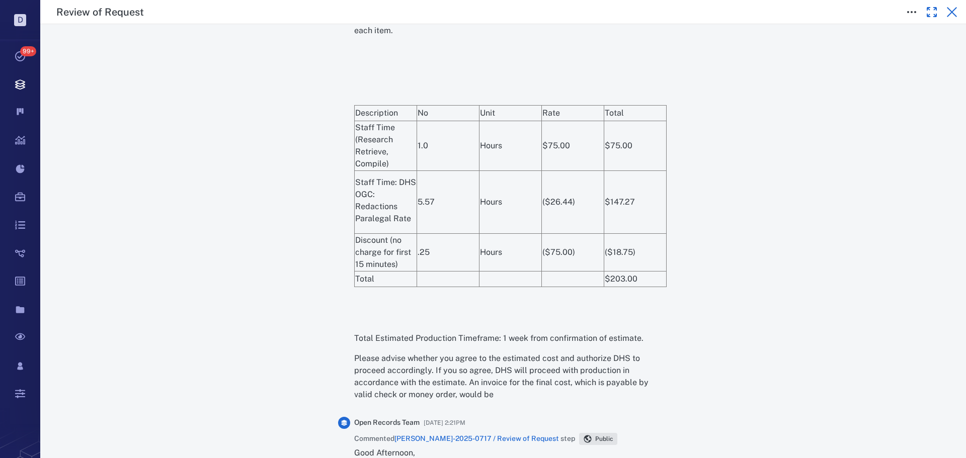
click at [951, 17] on icon "button" at bounding box center [951, 12] width 12 height 12
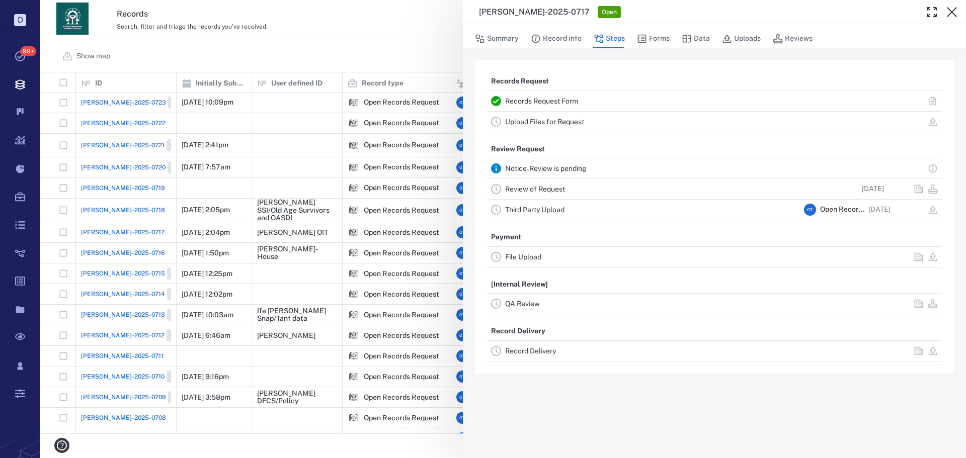
click at [369, 65] on div "[PERSON_NAME]-2025-0717 Open Summary Record info Steps Forms Data Uploads Revie…" at bounding box center [502, 229] width 925 height 458
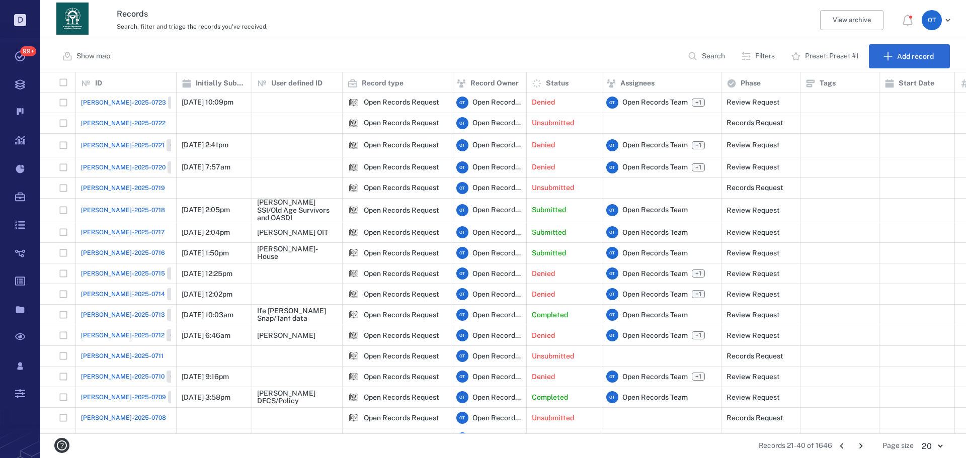
click at [703, 58] on p "Search" at bounding box center [713, 56] width 23 height 10
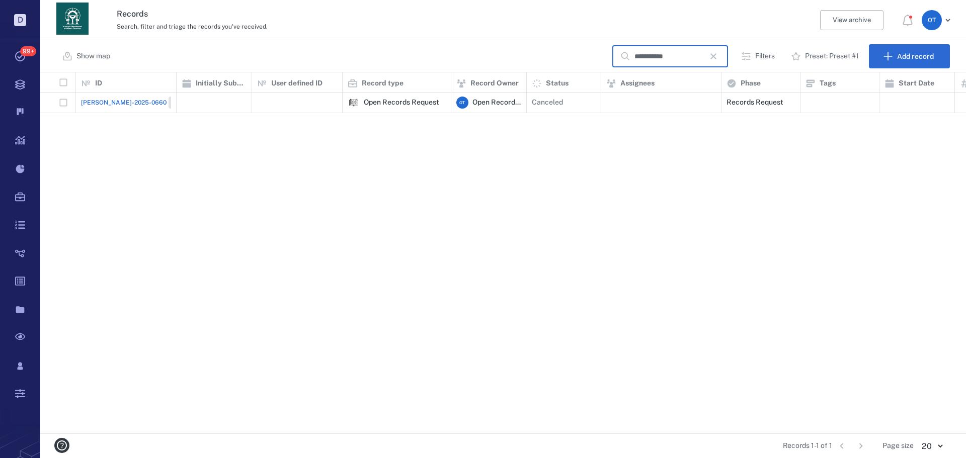
click at [653, 44] on div "**********" at bounding box center [502, 56] width 925 height 32
click at [646, 52] on input "**********" at bounding box center [669, 57] width 70 height 22
type input "****"
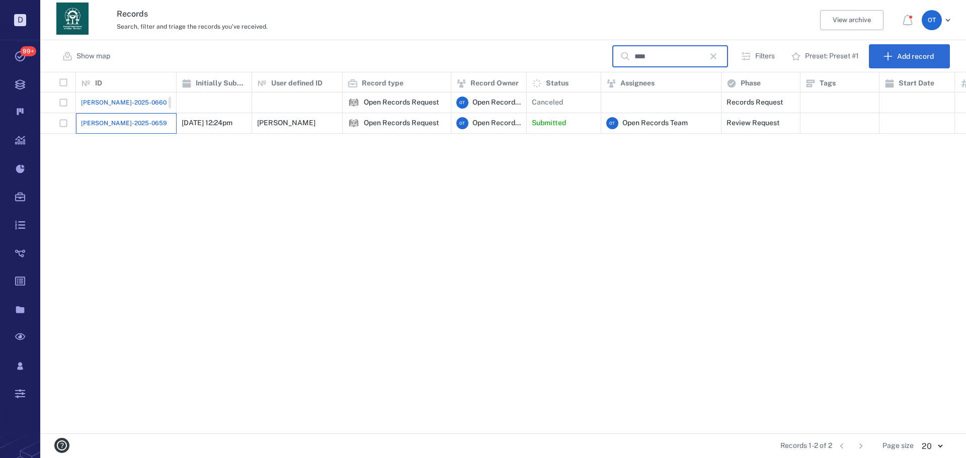
click at [107, 132] on div "[PERSON_NAME]-2025-0659" at bounding box center [126, 123] width 90 height 20
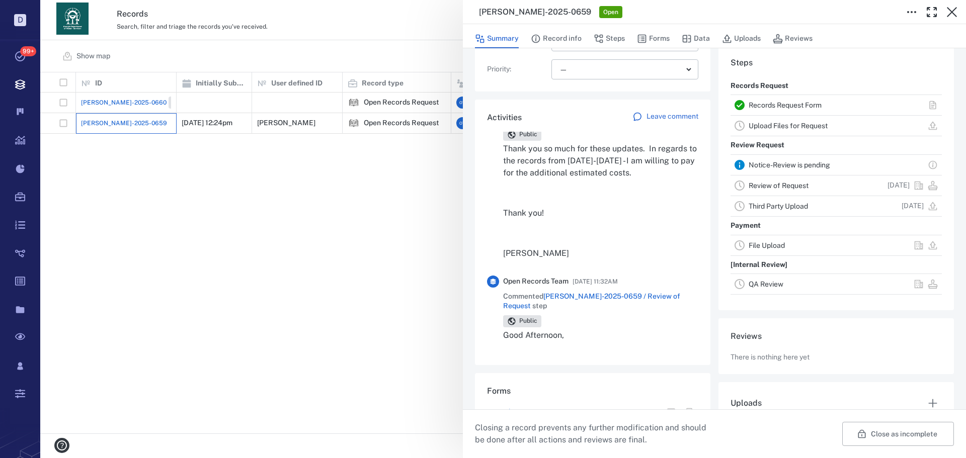
scroll to position [302, 0]
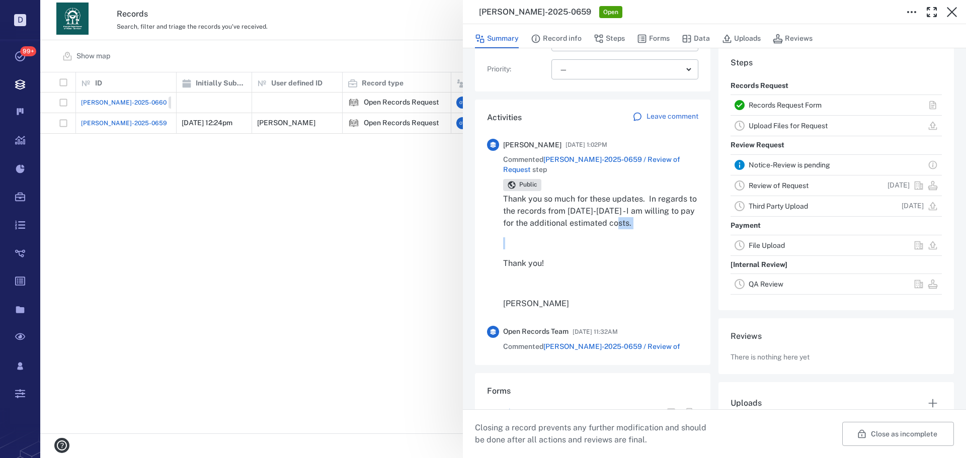
drag, startPoint x: 650, startPoint y: 205, endPoint x: 660, endPoint y: 212, distance: 12.3
click at [660, 212] on div "Thank you so much for these updates. In regards to the records from [DATE]-[DAT…" at bounding box center [600, 251] width 195 height 117
click at [561, 36] on button "Record info" at bounding box center [556, 38] width 51 height 19
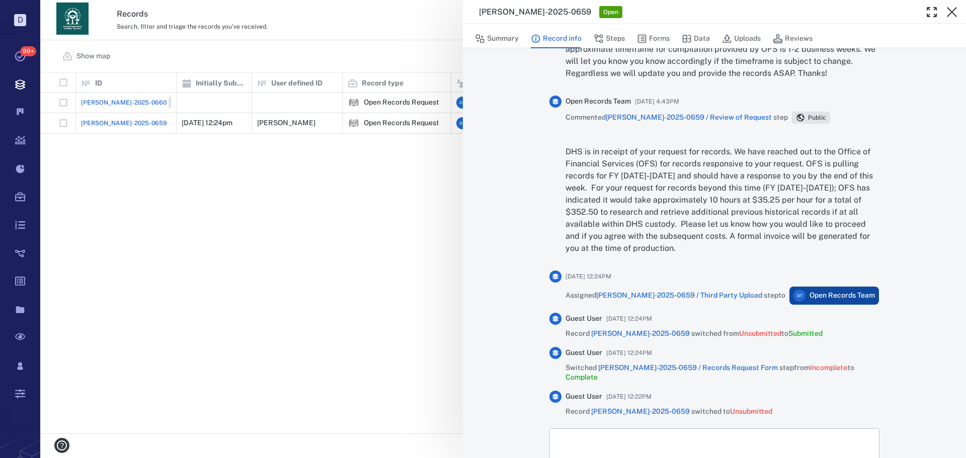
scroll to position [996, 0]
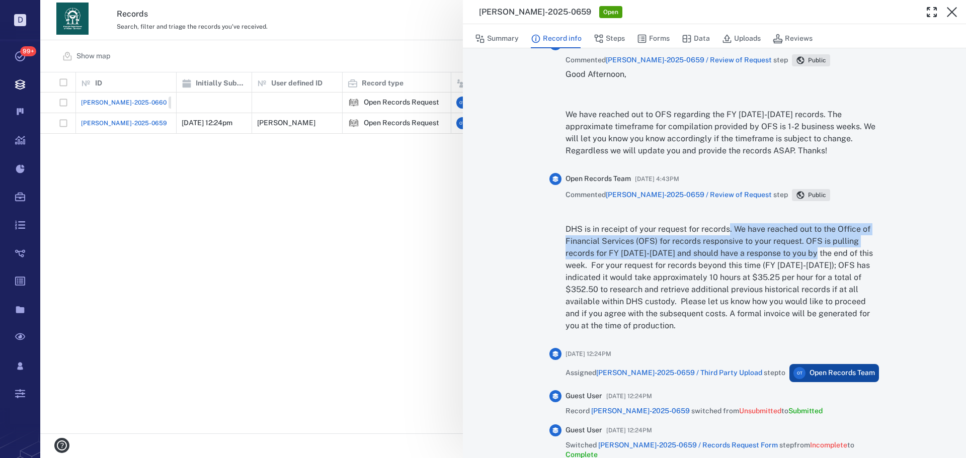
drag, startPoint x: 724, startPoint y: 233, endPoint x: 812, endPoint y: 251, distance: 89.9
click at [812, 251] on p "DHS is in receipt of your request for records. We have reached out to the Offic…" at bounding box center [722, 277] width 314 height 109
click at [803, 254] on p "DHS is in receipt of your request for records. We have reached out to the Offic…" at bounding box center [722, 277] width 314 height 109
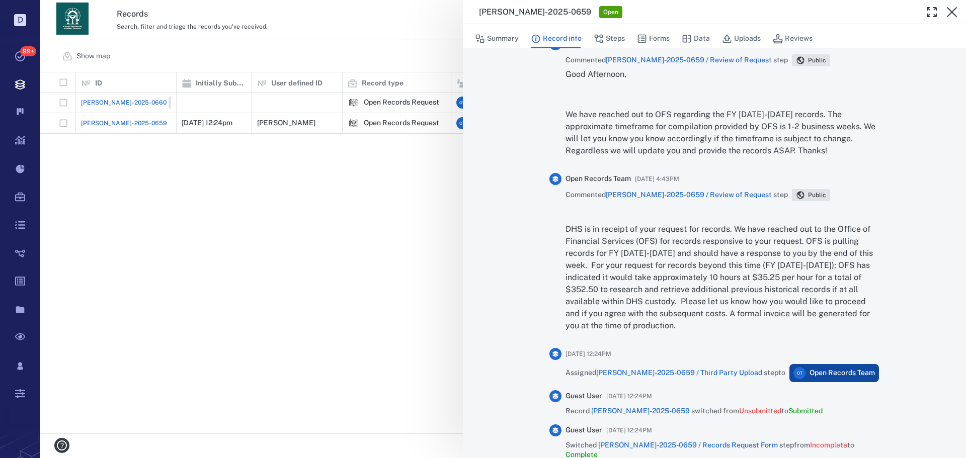
click at [637, 269] on p "DHS is in receipt of your request for records. We have reached out to the Offic…" at bounding box center [722, 277] width 314 height 109
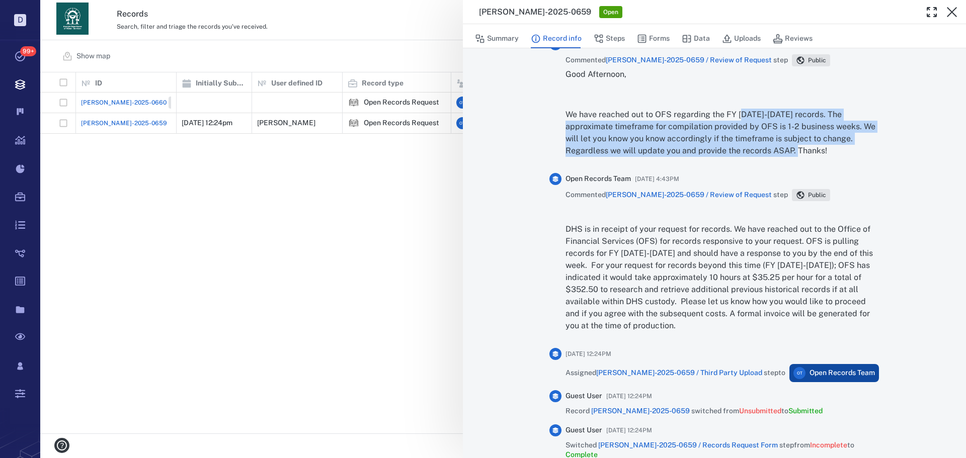
drag, startPoint x: 752, startPoint y: 145, endPoint x: 738, endPoint y: 115, distance: 33.1
click at [738, 115] on p "We have reached out to OFS regarding the FY [DATE]-[DATE] records. The approxim…" at bounding box center [722, 133] width 314 height 48
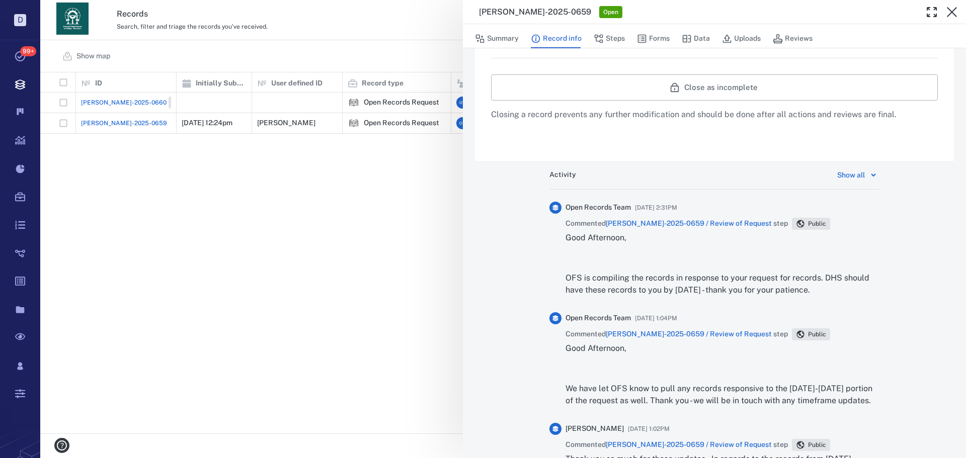
scroll to position [443, 0]
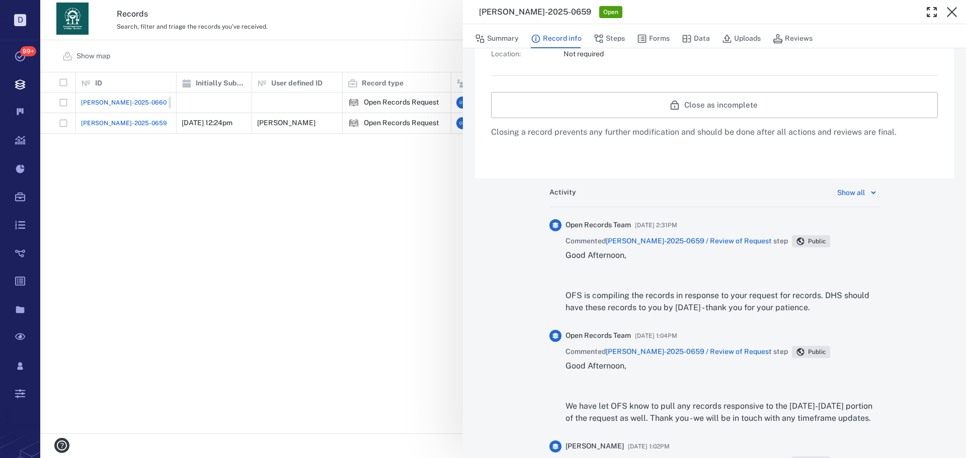
drag, startPoint x: 298, startPoint y: 175, endPoint x: 319, endPoint y: 161, distance: 25.8
click at [298, 175] on div "[PERSON_NAME]-2025-0659 Open Summary Record info Steps Forms Data Uploads Revie…" at bounding box center [502, 229] width 925 height 458
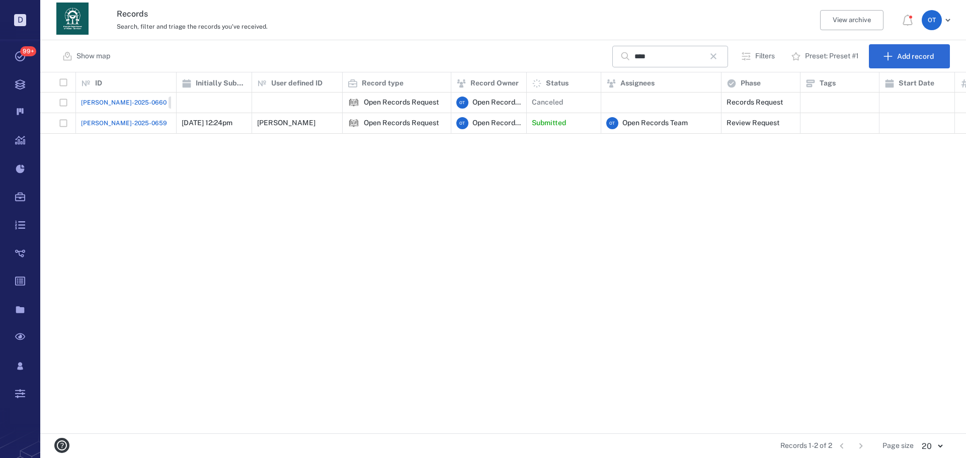
click at [342, 180] on div "[PERSON_NAME]-2025-0660 Closed Open Records Request O T Open Records Team Cance…" at bounding box center [757, 263] width 1435 height 341
click at [731, 60] on div "**** ​ Filters Preset: Preset #1 Add record" at bounding box center [780, 56] width 337 height 24
click at [722, 60] on button "button" at bounding box center [713, 56] width 17 height 17
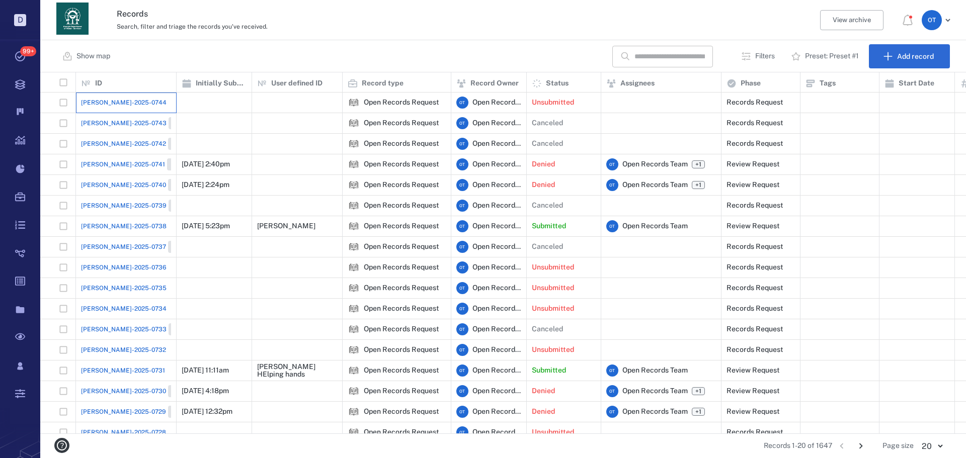
click at [131, 108] on div "[PERSON_NAME]-2025-0744" at bounding box center [126, 103] width 90 height 20
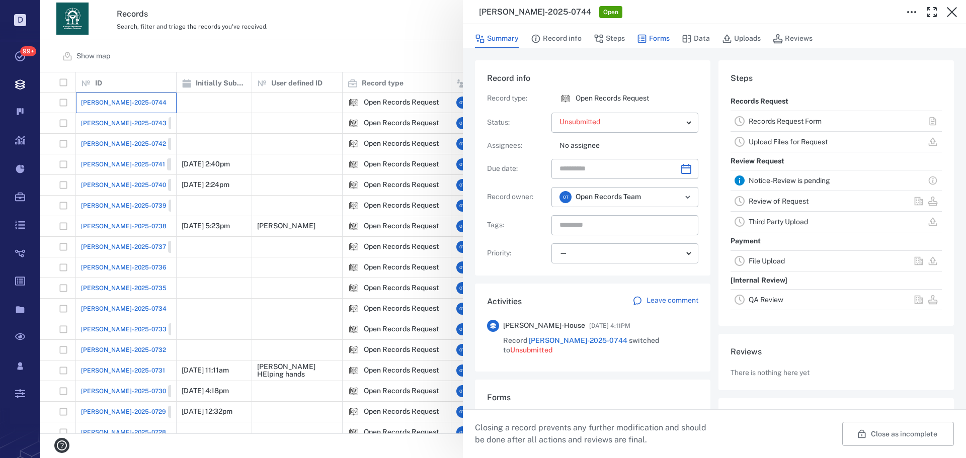
scroll to position [101, 192]
click at [659, 38] on button "Forms" at bounding box center [653, 38] width 33 height 19
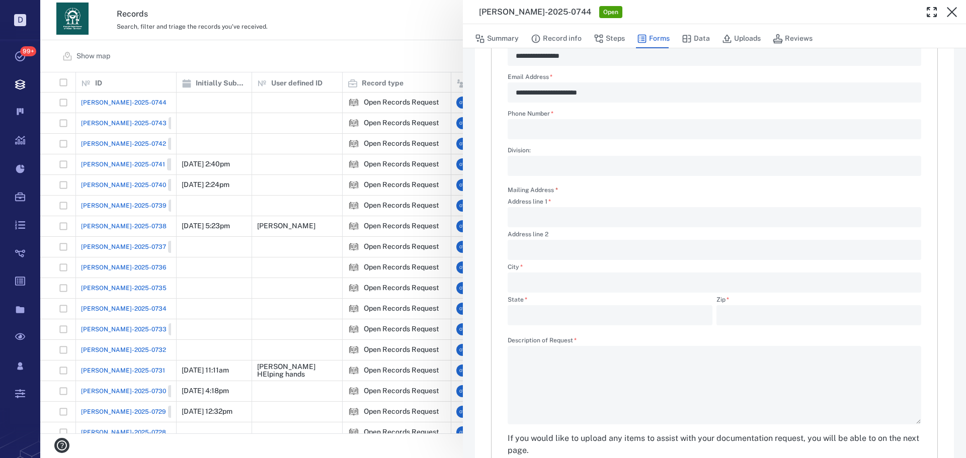
scroll to position [201, 0]
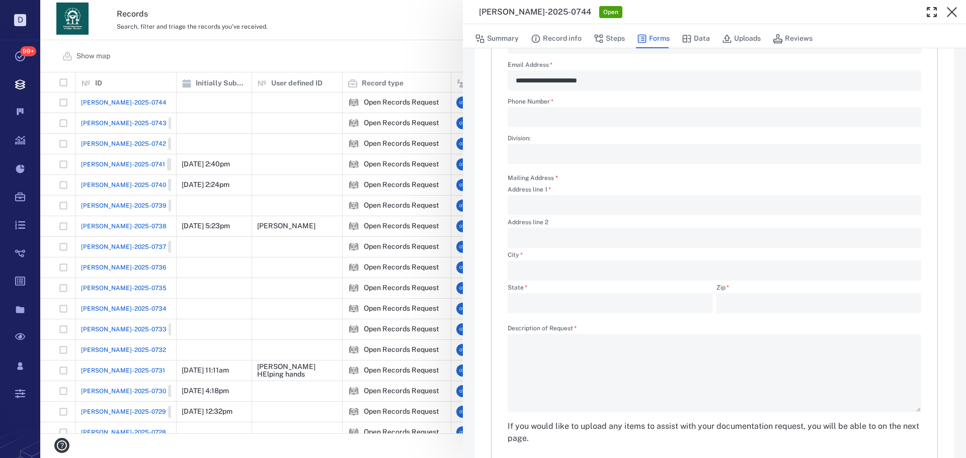
click at [444, 63] on div "**********" at bounding box center [502, 229] width 925 height 458
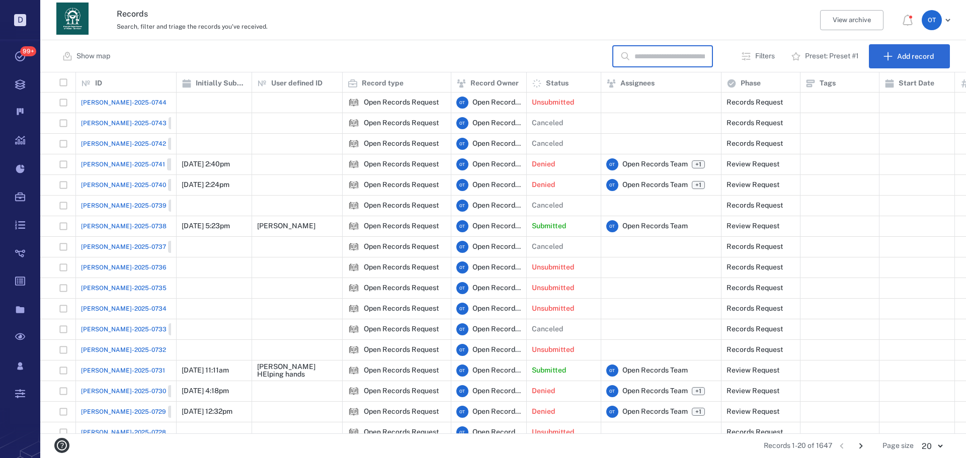
click at [640, 59] on input "text" at bounding box center [669, 57] width 70 height 22
type input "******"
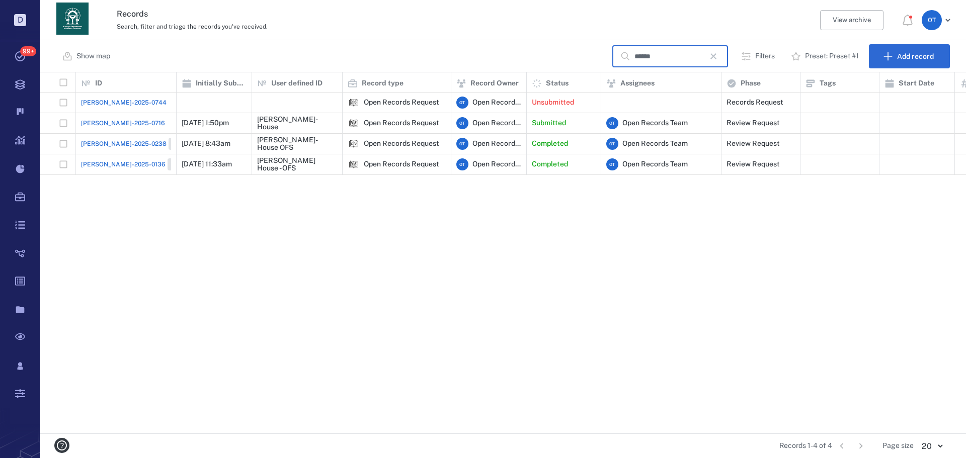
click at [119, 123] on span "[PERSON_NAME]-2025-0716" at bounding box center [123, 123] width 84 height 9
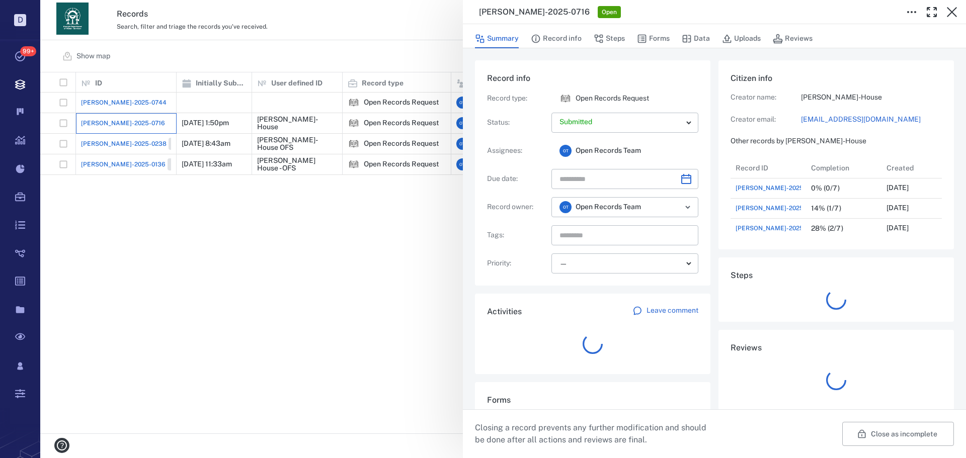
scroll to position [101, 192]
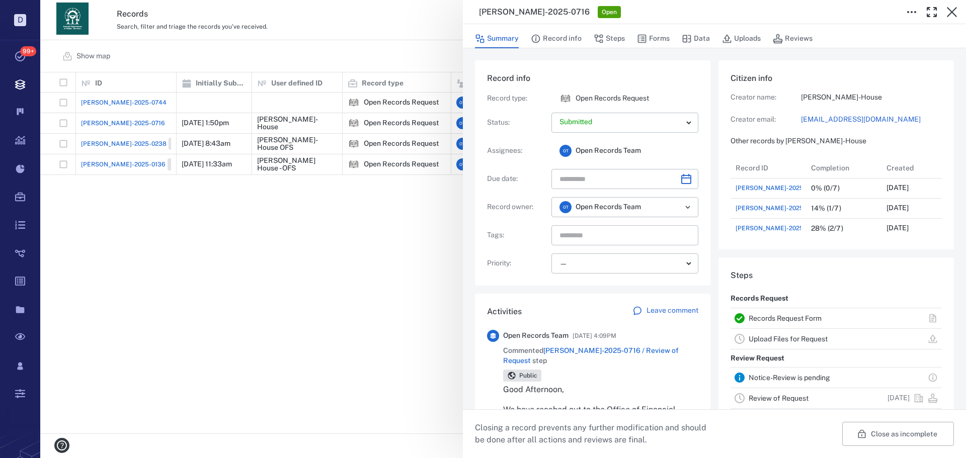
click at [202, 216] on div "[PERSON_NAME]-2025-0716 Open Summary Record info Steps Forms Data Uploads Revie…" at bounding box center [502, 229] width 925 height 458
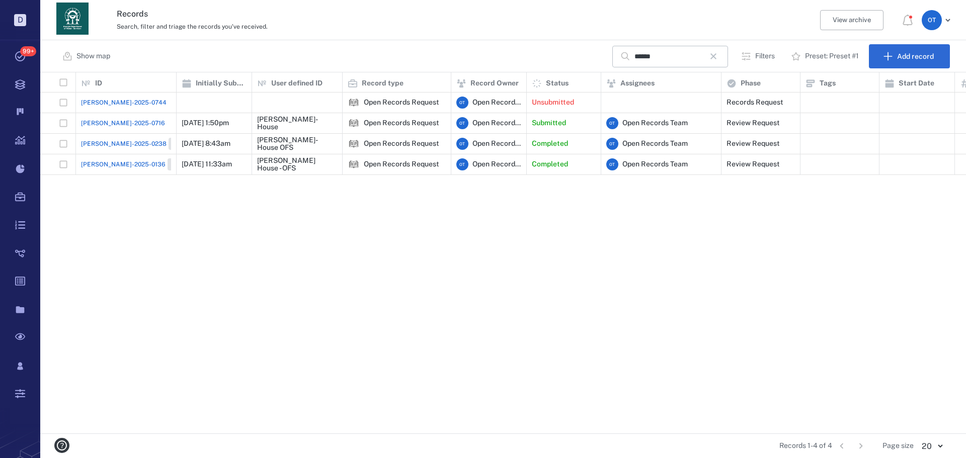
click at [111, 142] on span "[PERSON_NAME]-2025-0238" at bounding box center [123, 143] width 85 height 9
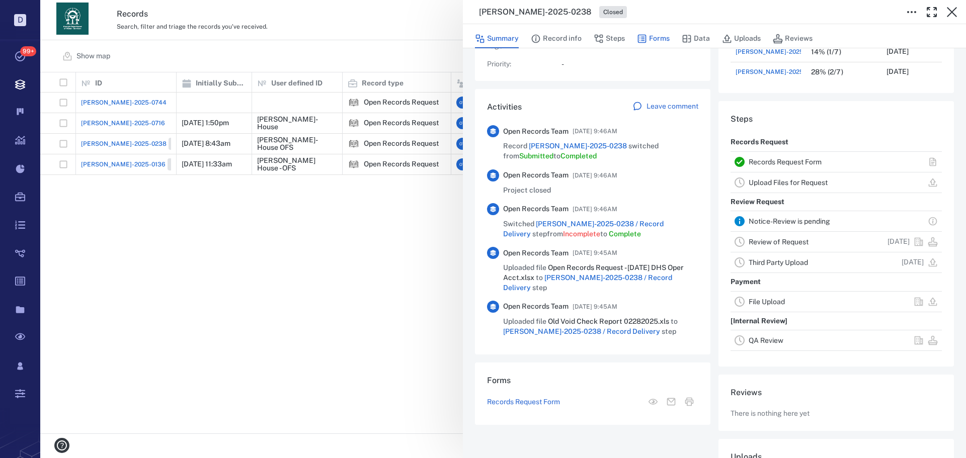
click at [639, 40] on icon "button" at bounding box center [642, 39] width 9 height 9
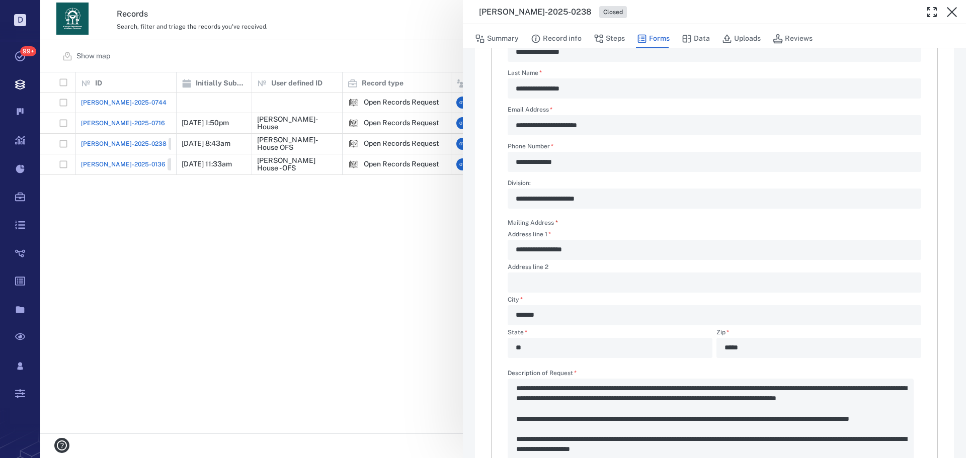
type textarea "*"
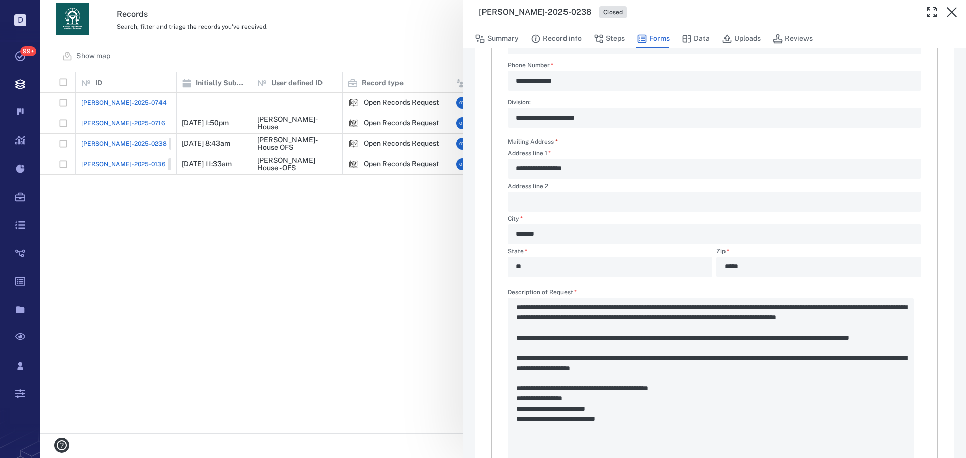
scroll to position [351, 0]
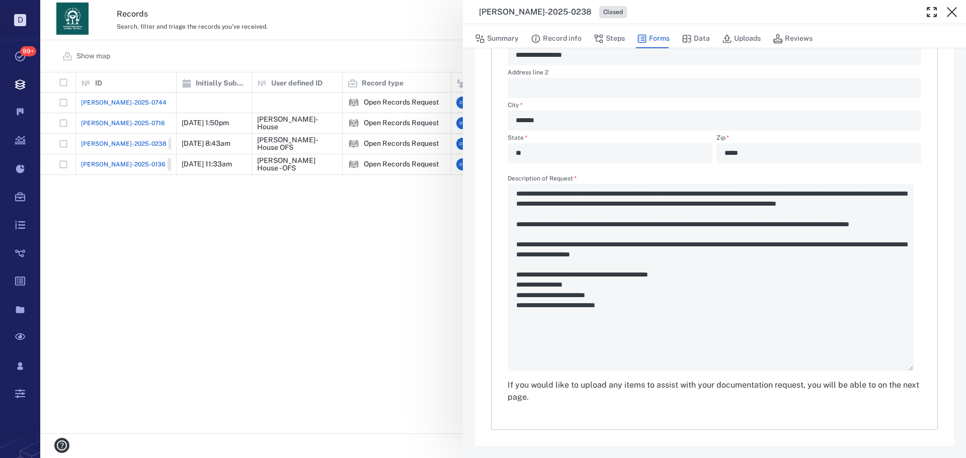
click at [324, 276] on div "**********" at bounding box center [502, 229] width 925 height 458
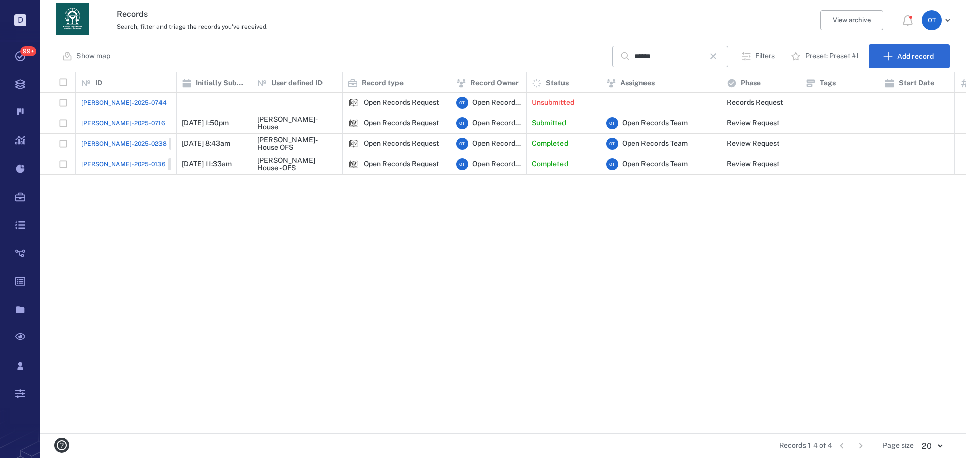
click at [103, 121] on span "[PERSON_NAME]-2025-0716" at bounding box center [123, 123] width 84 height 9
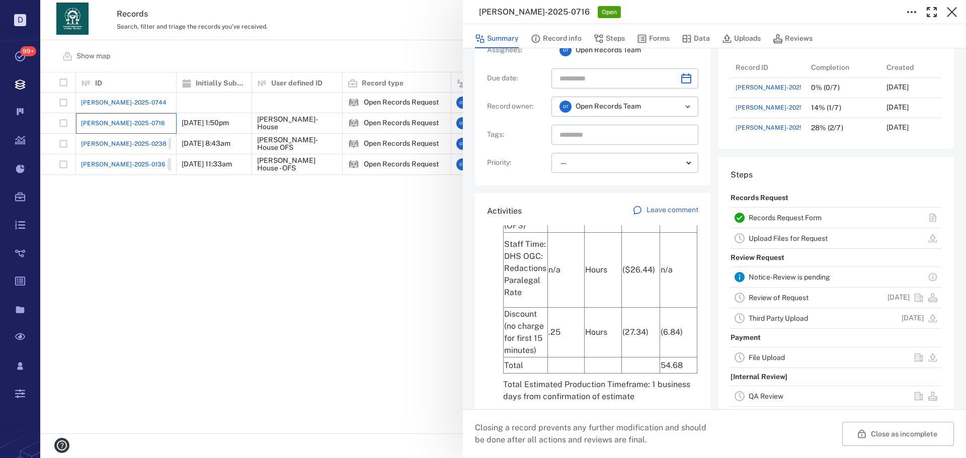
scroll to position [352, 0]
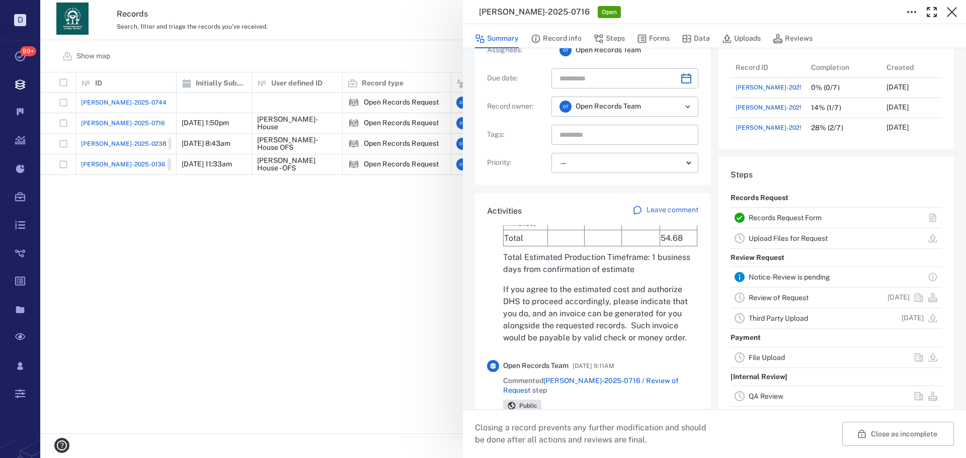
click at [347, 295] on div "[PERSON_NAME]-2025-0716 Open Summary Record info Steps Forms Data Uploads Revie…" at bounding box center [502, 229] width 925 height 458
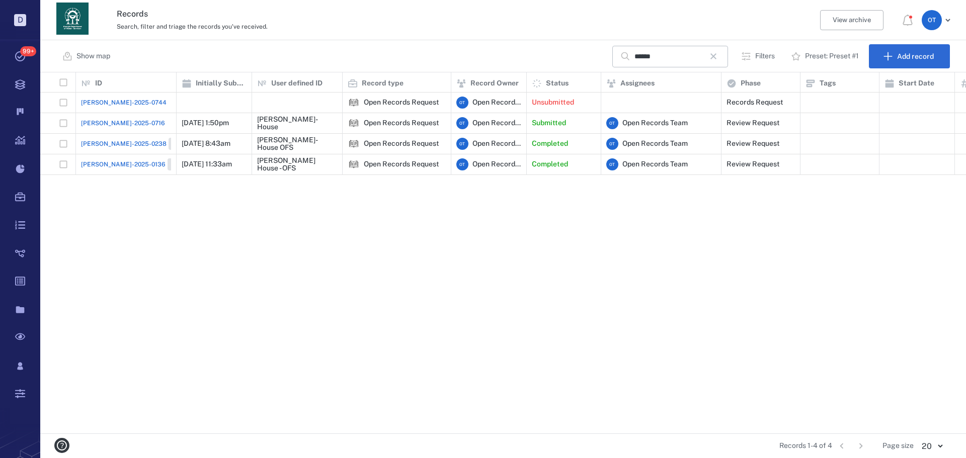
drag, startPoint x: 347, startPoint y: 293, endPoint x: 357, endPoint y: 281, distance: 16.1
click at [347, 292] on div "[PERSON_NAME]-2025-0744 Open Records Request O T Open Records Team Unsubmitted …" at bounding box center [757, 263] width 1435 height 341
click at [492, 43] on div "Show map ****** ​ Filters Preset: Preset #1 Add record" at bounding box center [502, 56] width 925 height 32
click at [716, 54] on icon "button" at bounding box center [713, 56] width 6 height 6
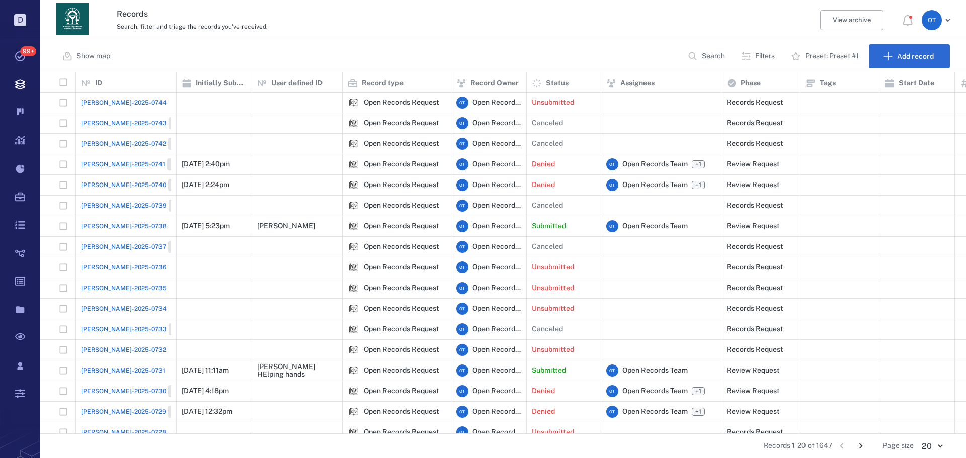
click at [124, 103] on span "[PERSON_NAME]-2025-0744" at bounding box center [123, 102] width 85 height 9
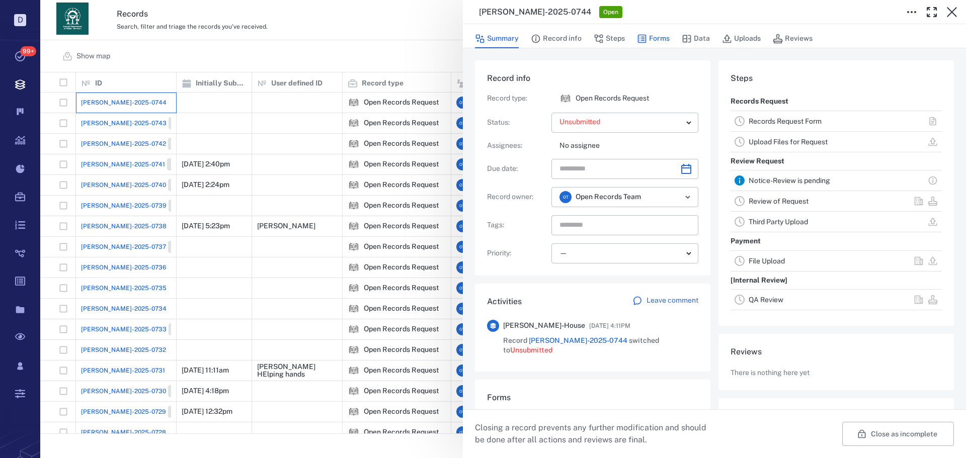
scroll to position [101, 192]
click at [658, 40] on button "Forms" at bounding box center [653, 38] width 33 height 19
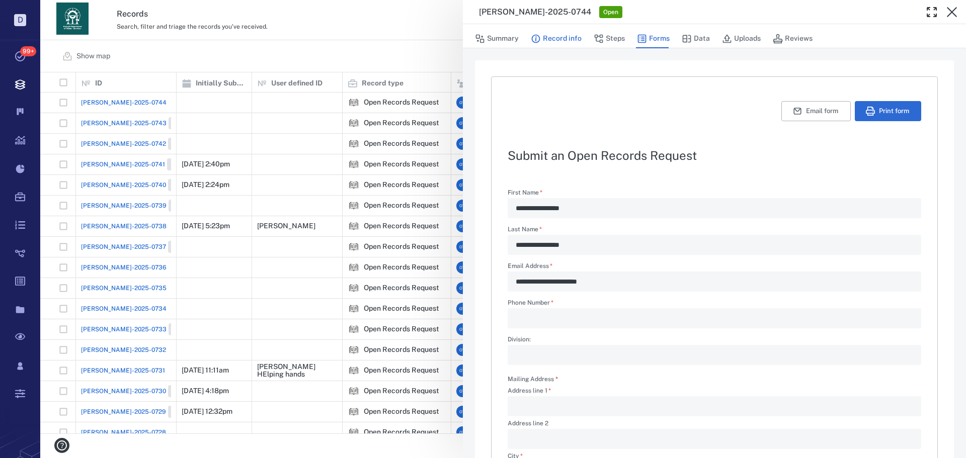
click at [574, 45] on button "Record info" at bounding box center [556, 38] width 51 height 19
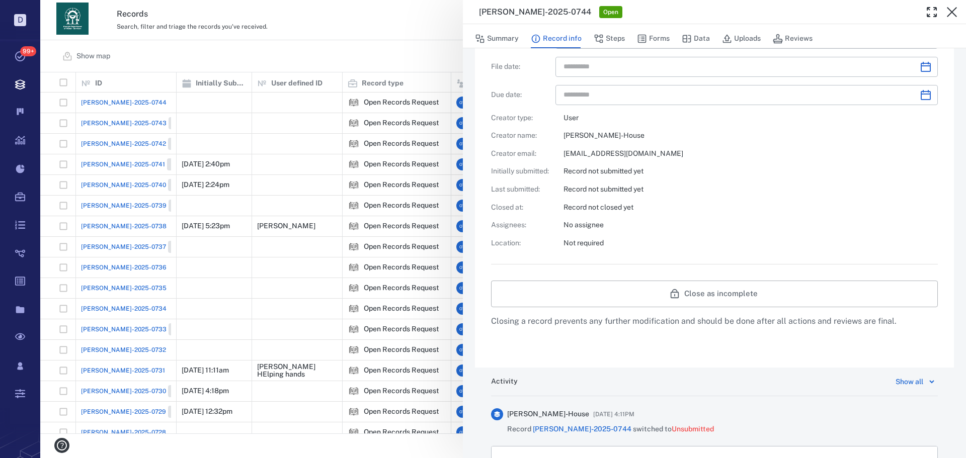
scroll to position [353, 0]
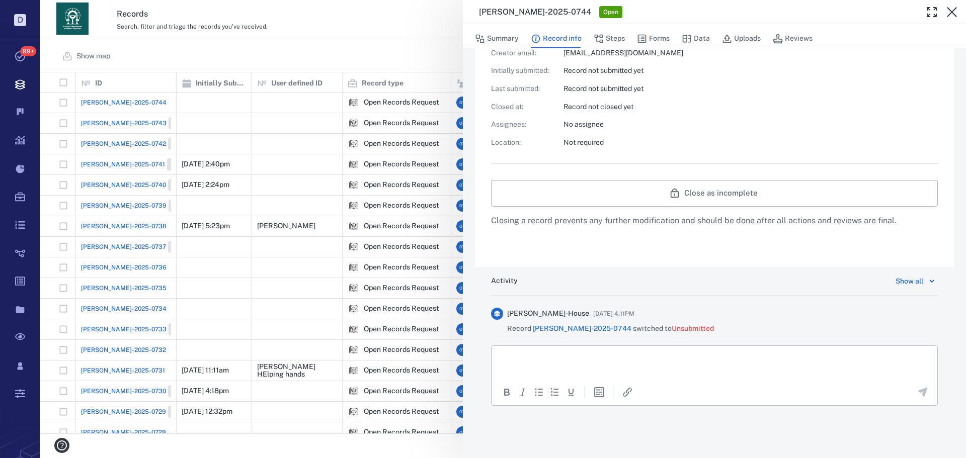
click at [378, 21] on div "**********" at bounding box center [502, 229] width 925 height 458
click at [375, 23] on div "Search, filter and triage the records you've received." at bounding box center [459, 26] width 685 height 12
